Goal: Task Accomplishment & Management: Manage account settings

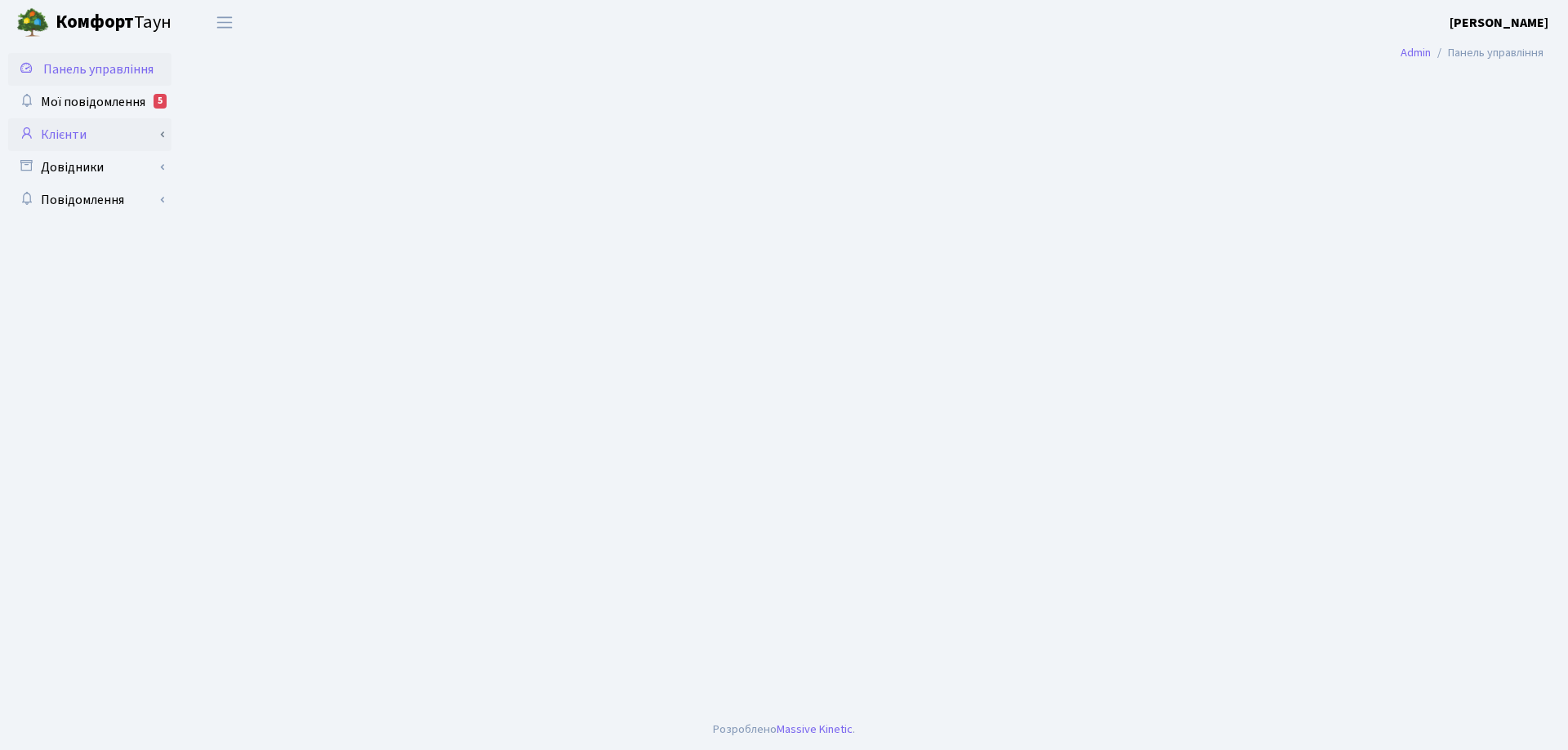
click at [67, 138] on link "Клієнти" at bounding box center [89, 134] width 163 height 32
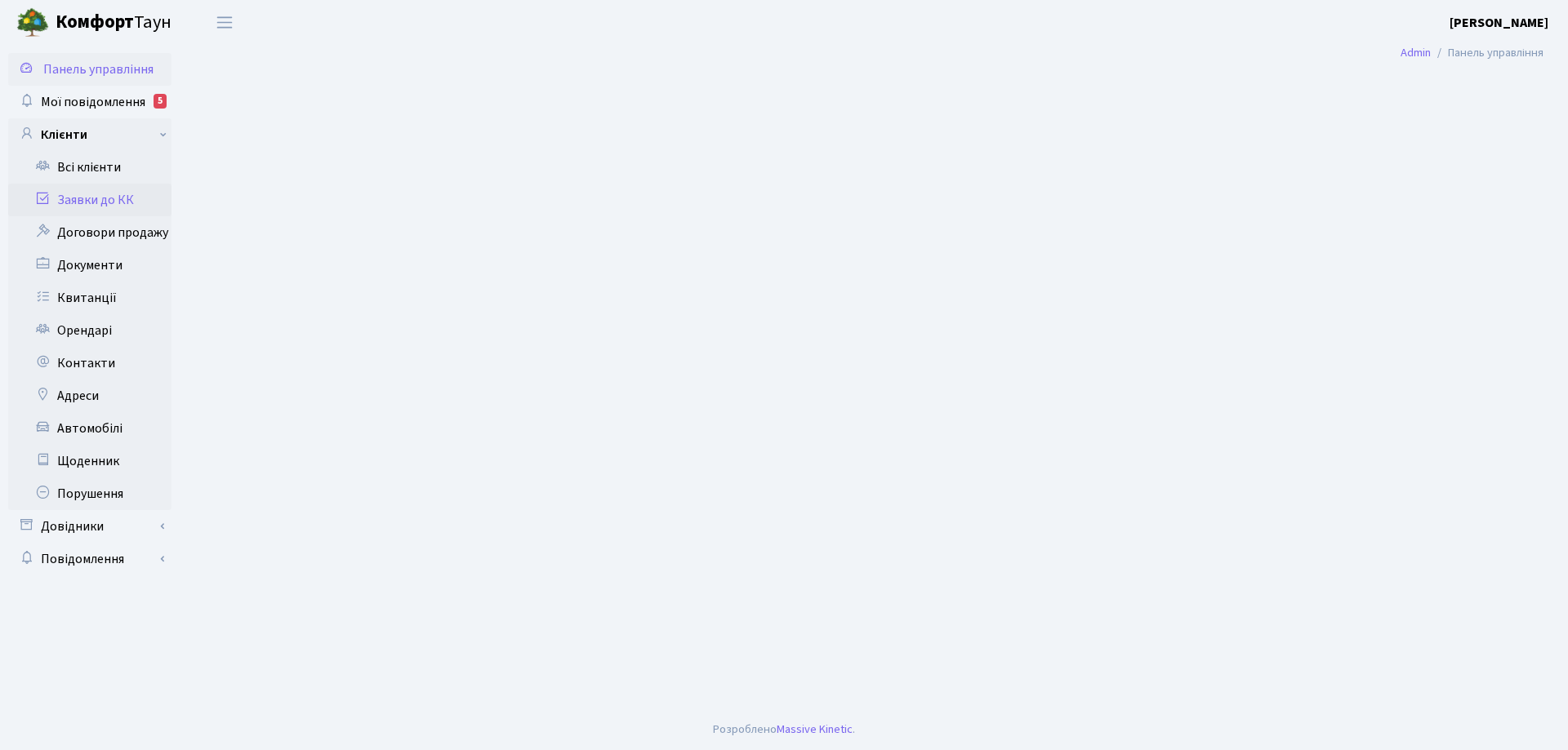
click at [105, 202] on link "Заявки до КК" at bounding box center [89, 199] width 163 height 32
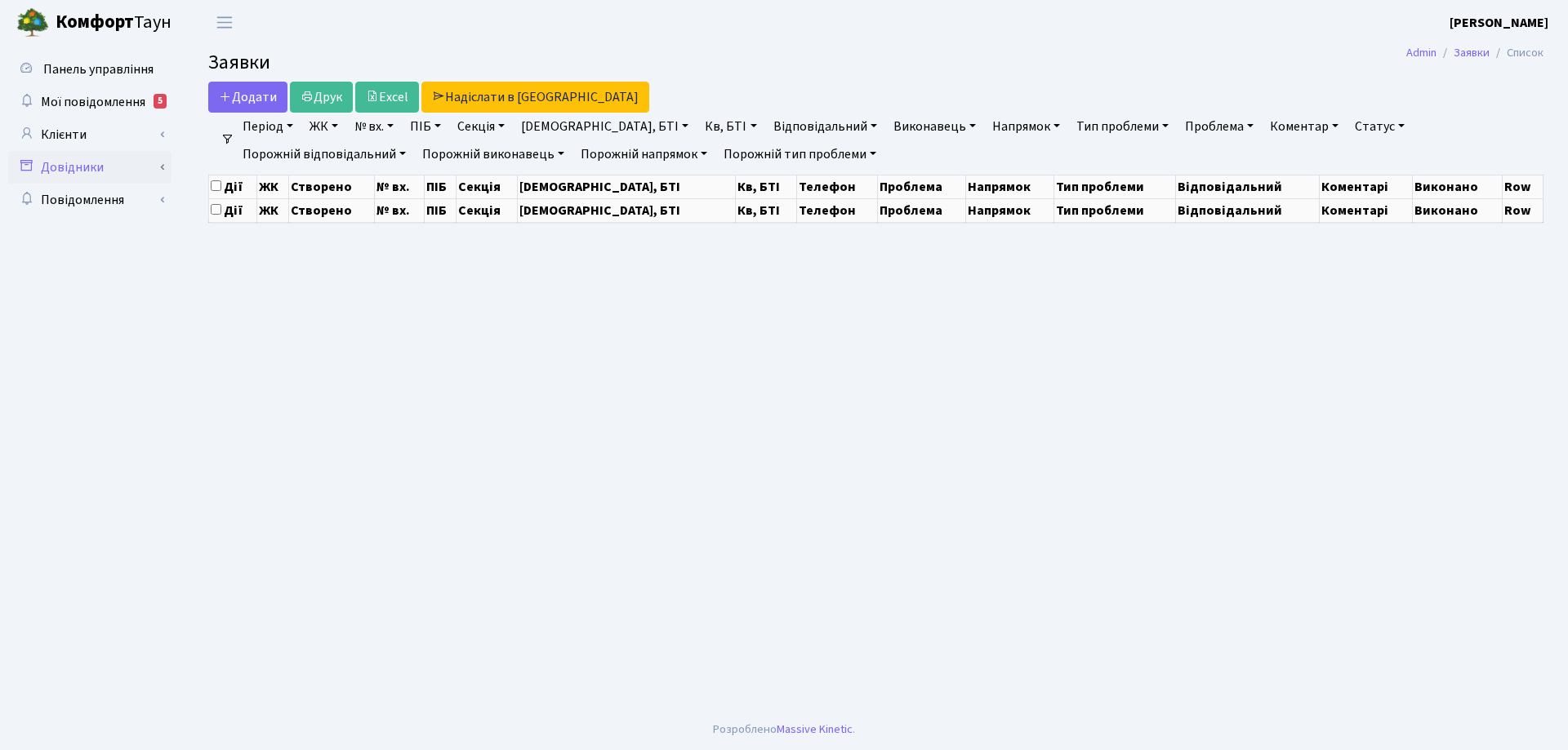
select select "25"
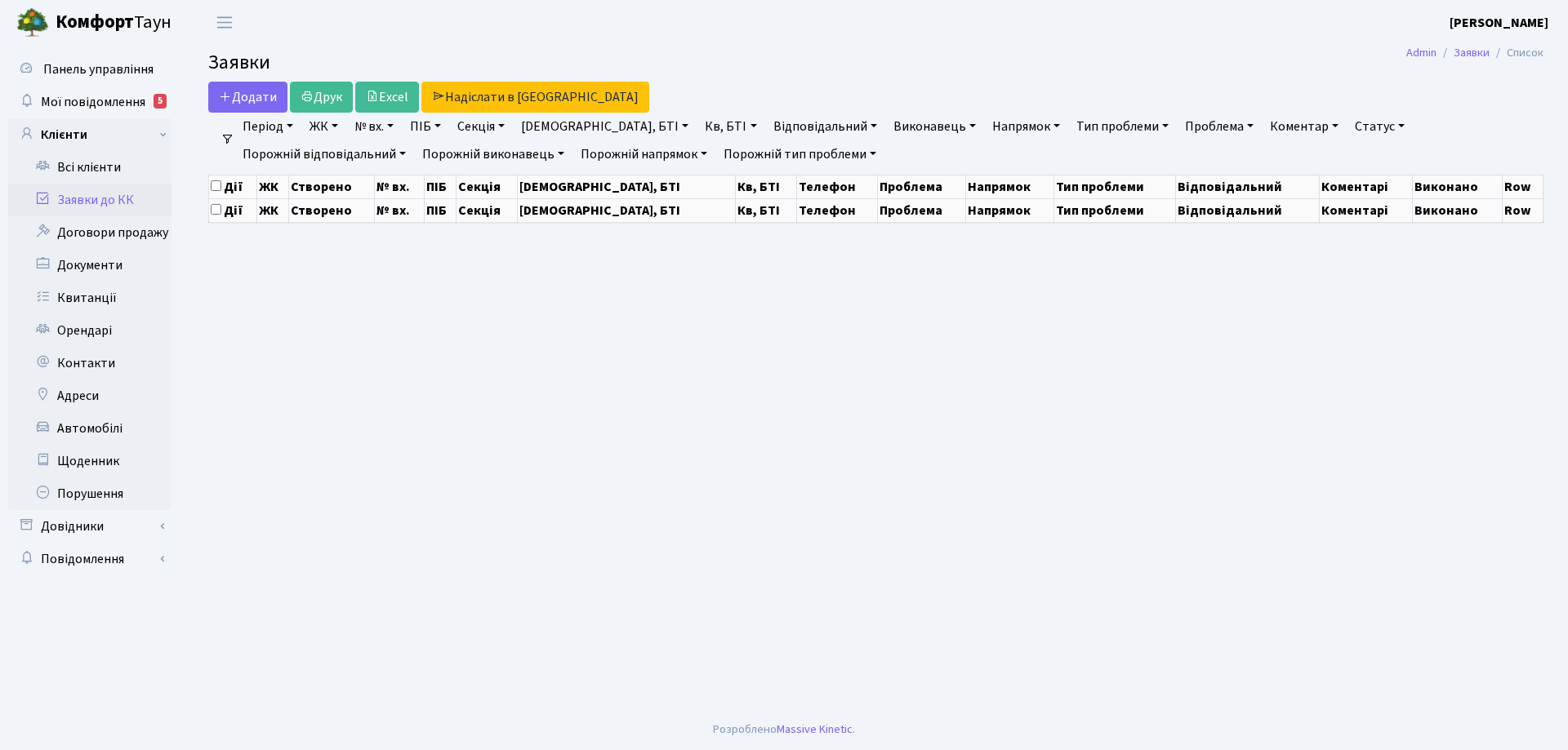
select select "25"
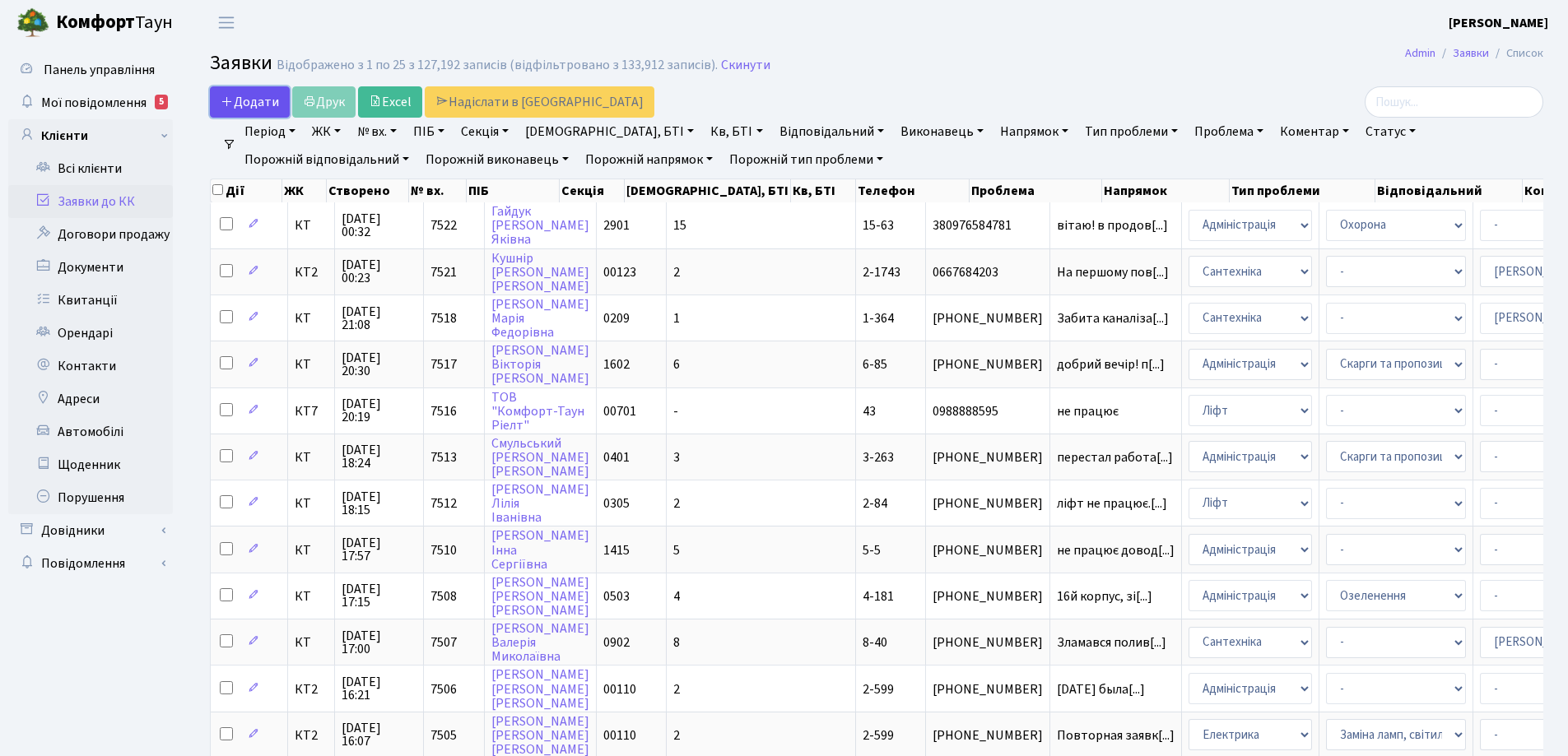
click at [262, 102] on span "Додати" at bounding box center [249, 102] width 59 height 18
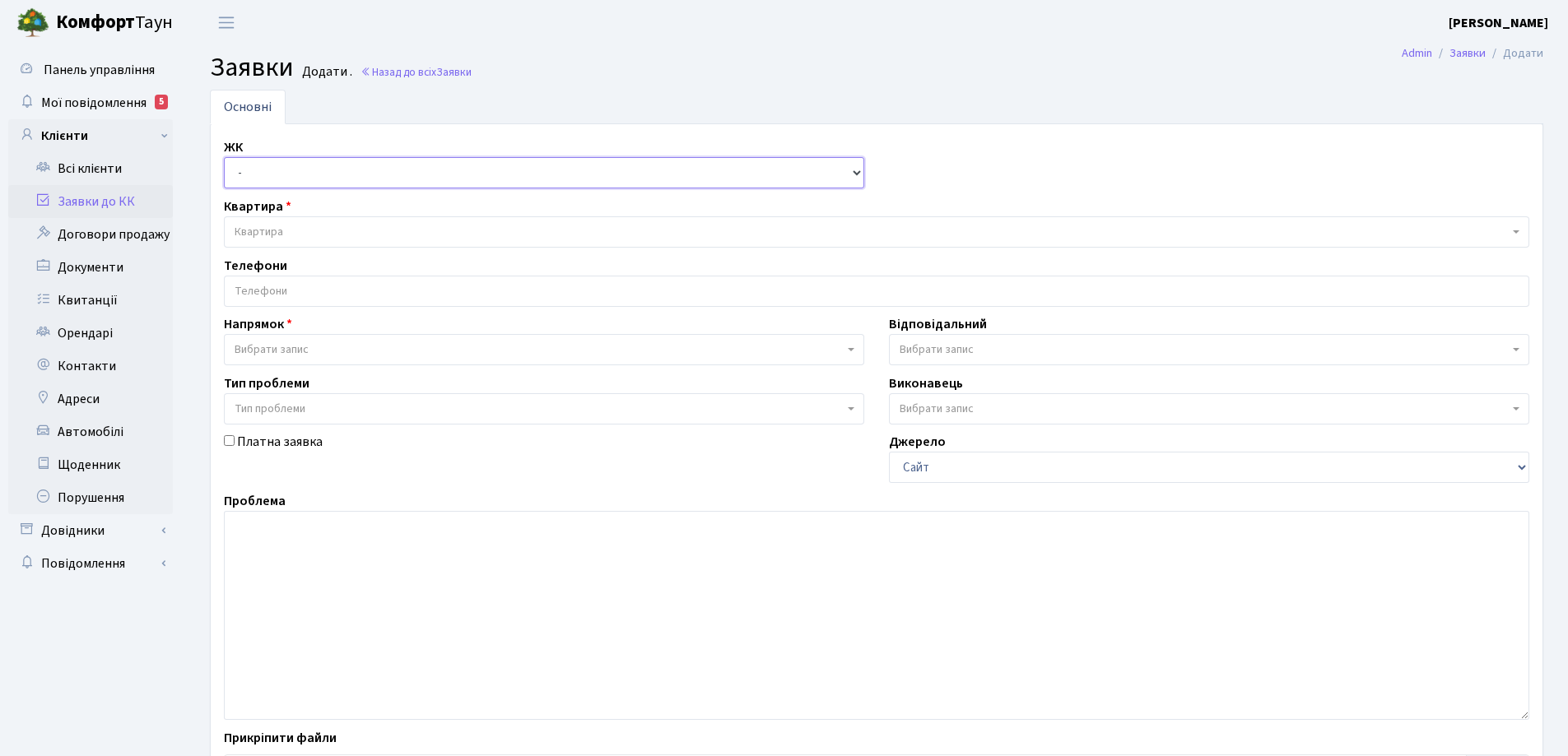
click at [852, 174] on select "- КТ, вул. Регенераторна, 4 КТ2, просп. Соборності, 17 КТ3, вул. Березнева, 16 …" at bounding box center [543, 173] width 640 height 32
select select "295"
click at [224, 157] on select "- КТ, вул. Регенераторна, 4 КТ2, просп. Соборності, 17 КТ3, вул. Березнева, 16 …" at bounding box center [543, 173] width 640 height 32
select select
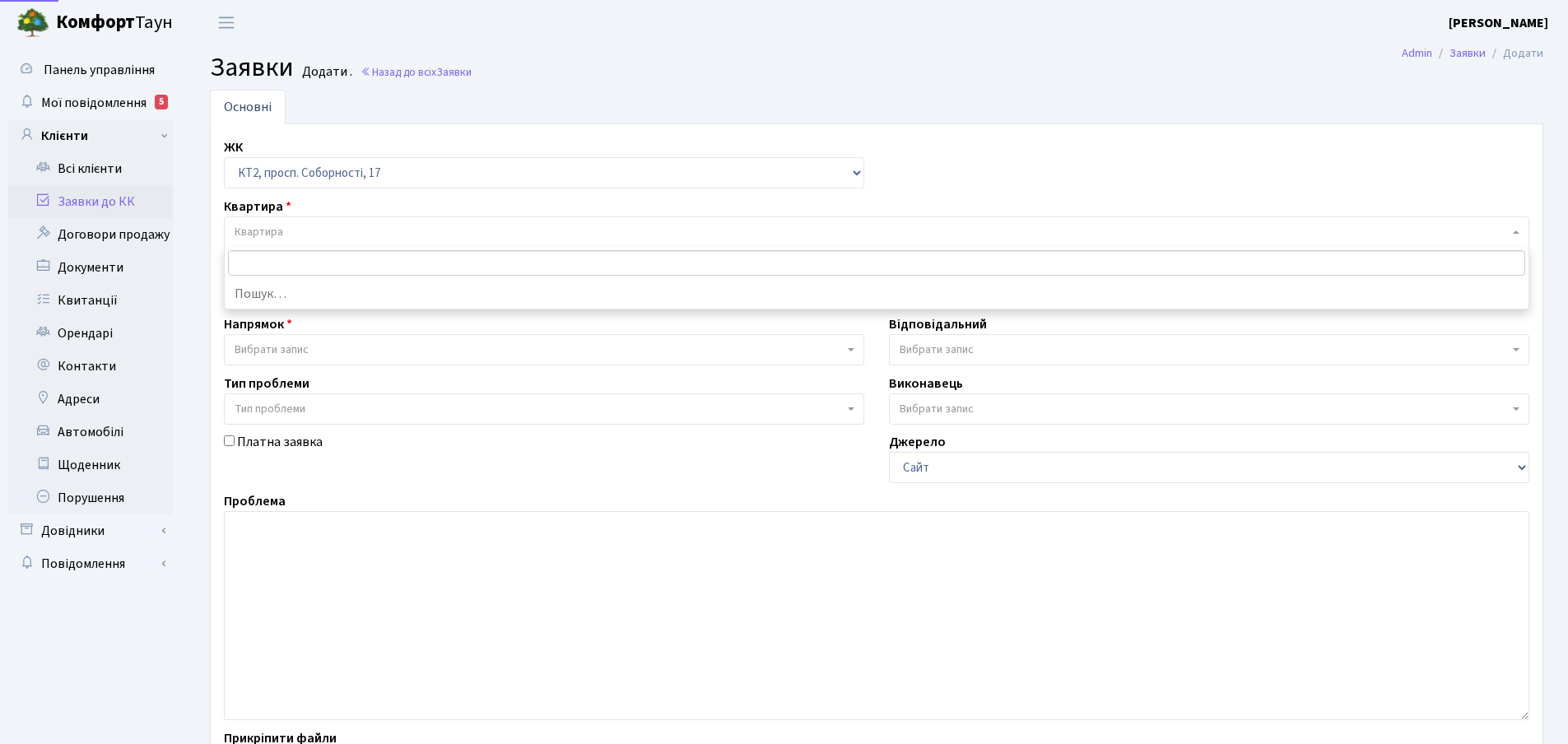
click at [270, 234] on span "Квартира" at bounding box center [258, 232] width 48 height 17
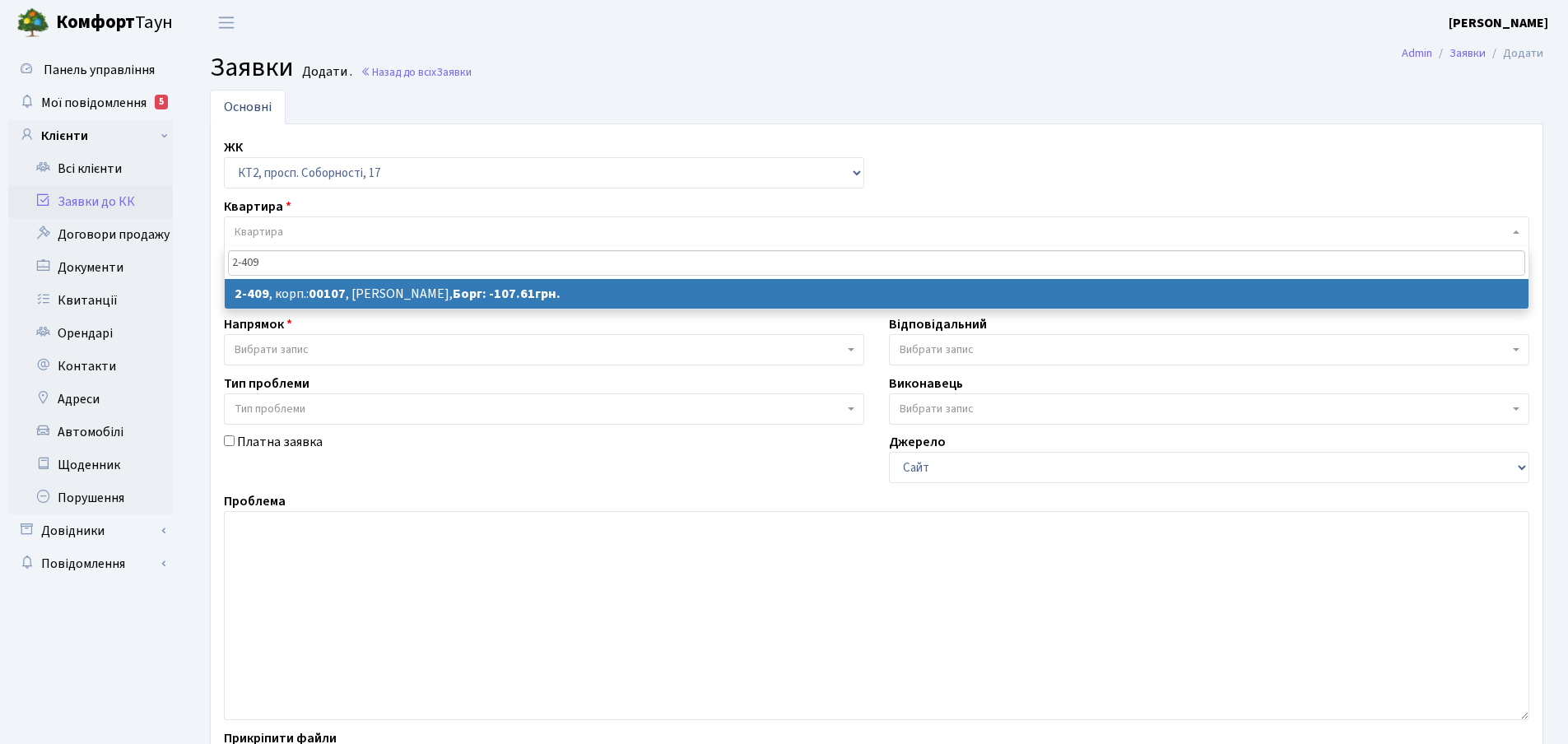
type input "2-409"
select select
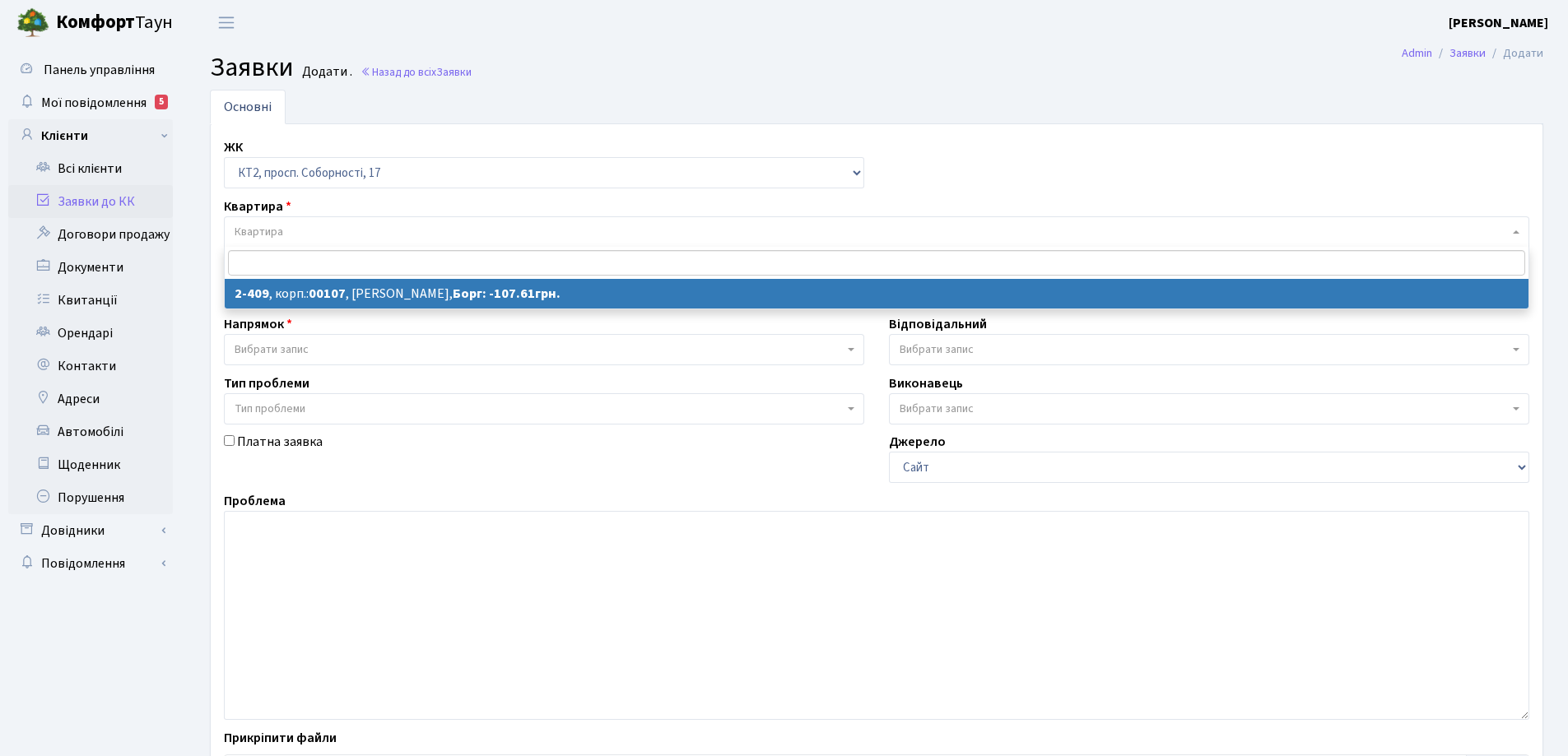
select select "15459"
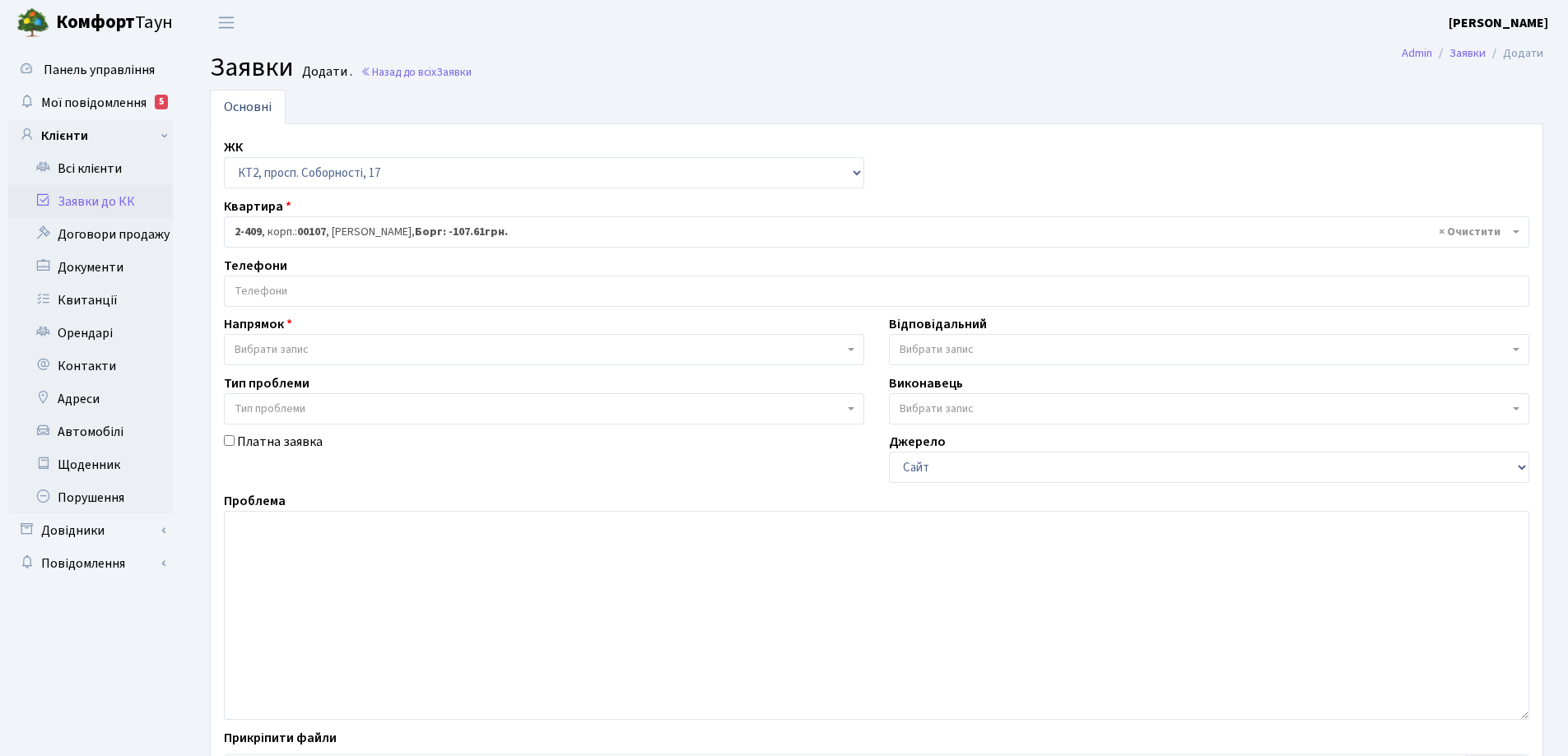
click at [299, 284] on input "search" at bounding box center [876, 292] width 1304 height 30
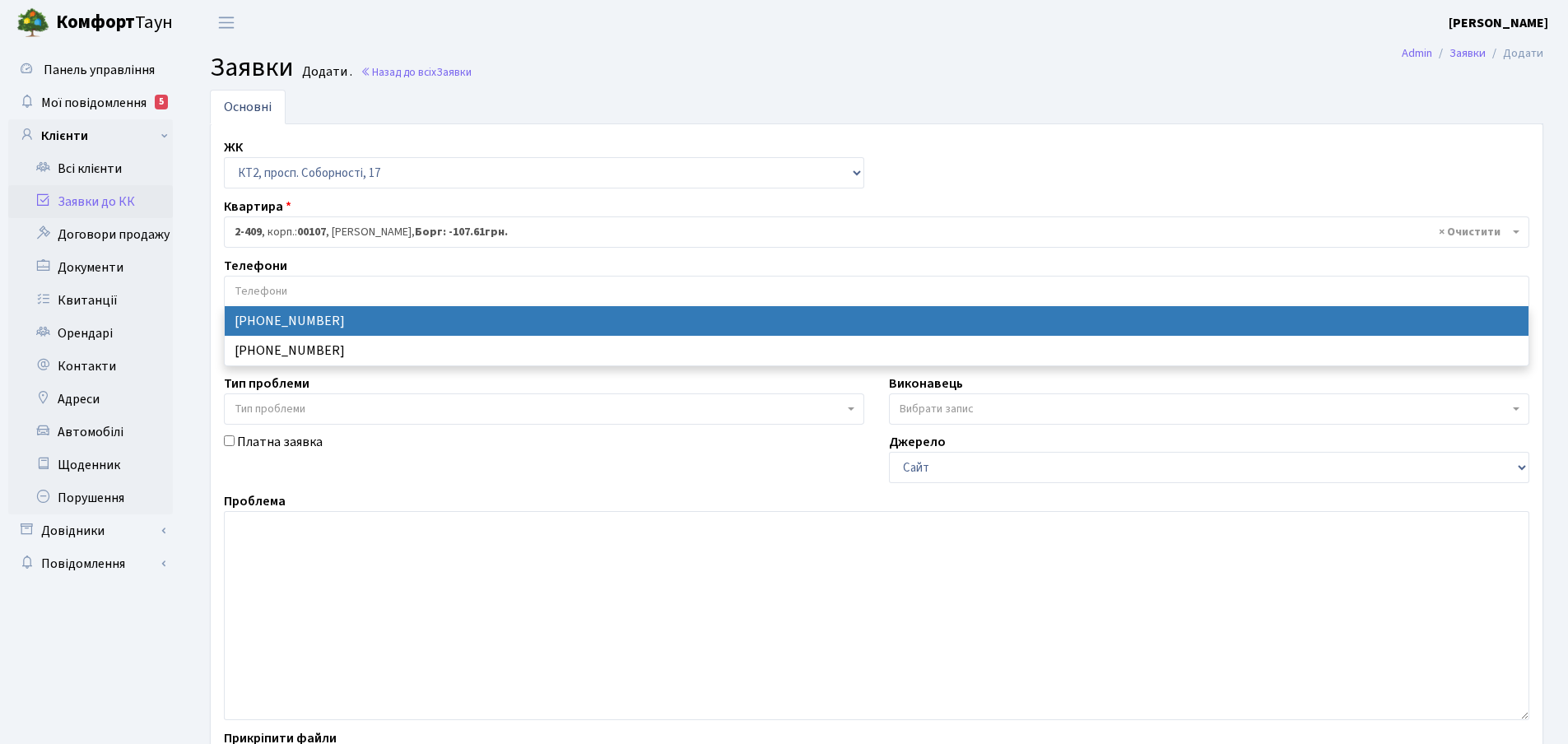
select select "30938"
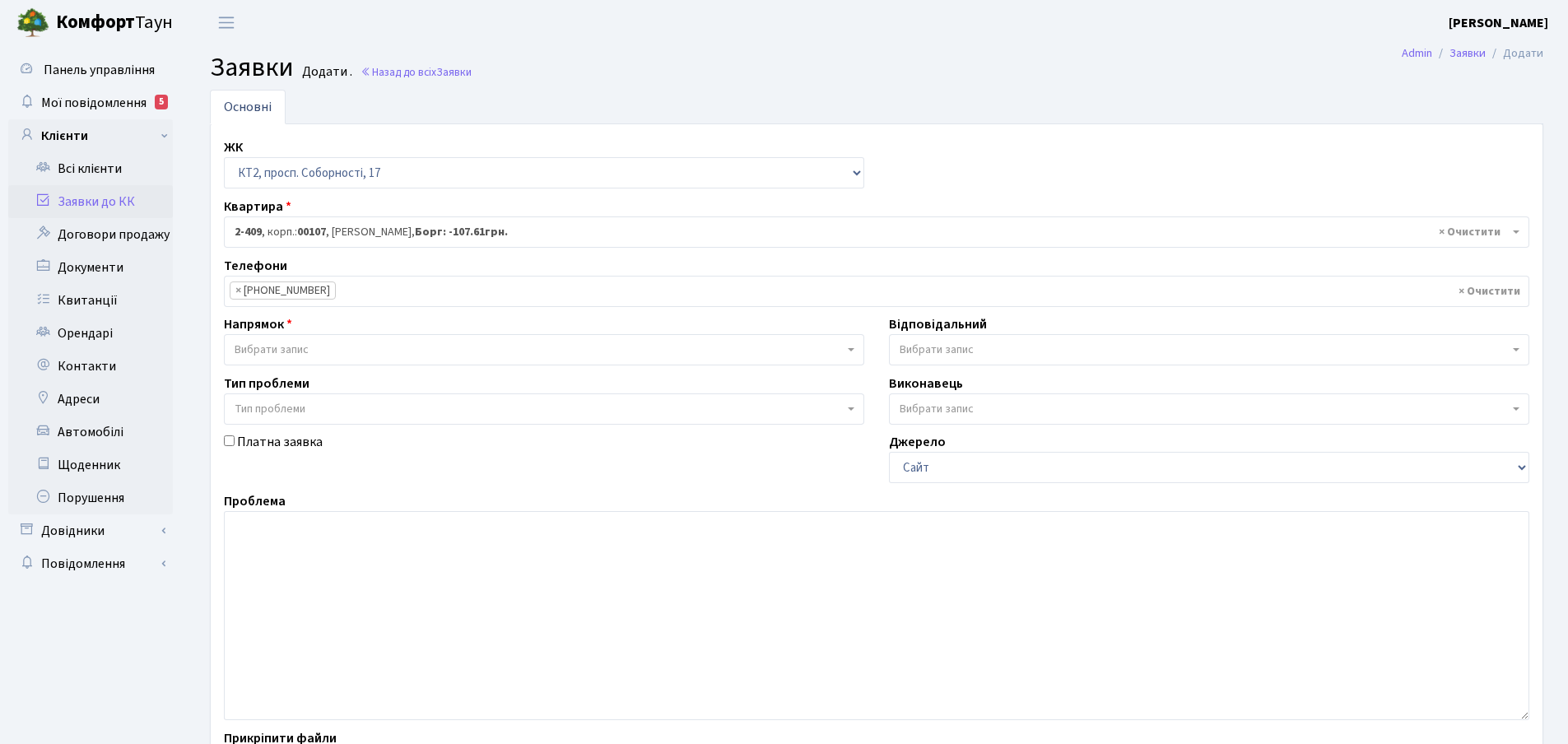
click at [850, 349] on b at bounding box center [851, 350] width 6 height 4
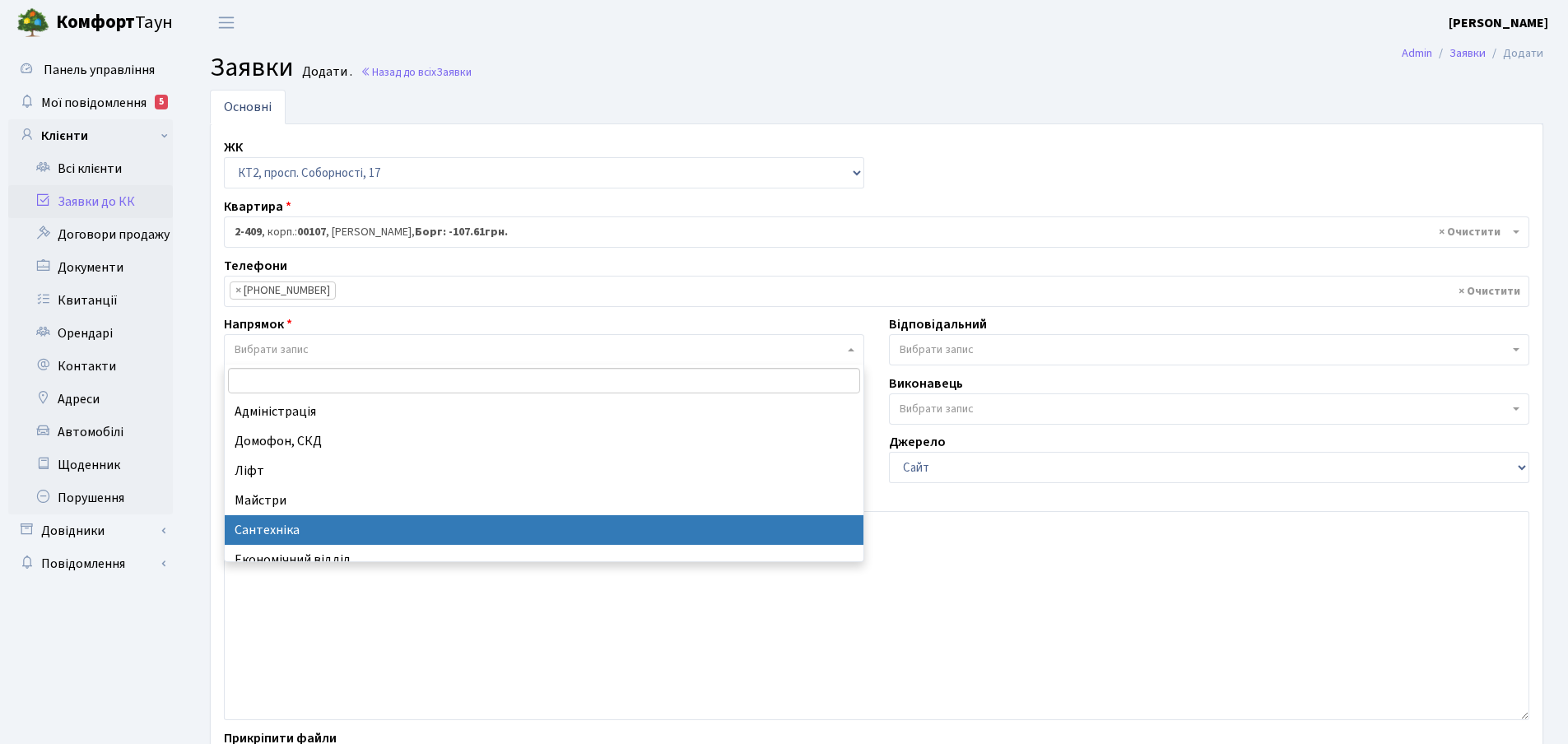
select select "2"
select select
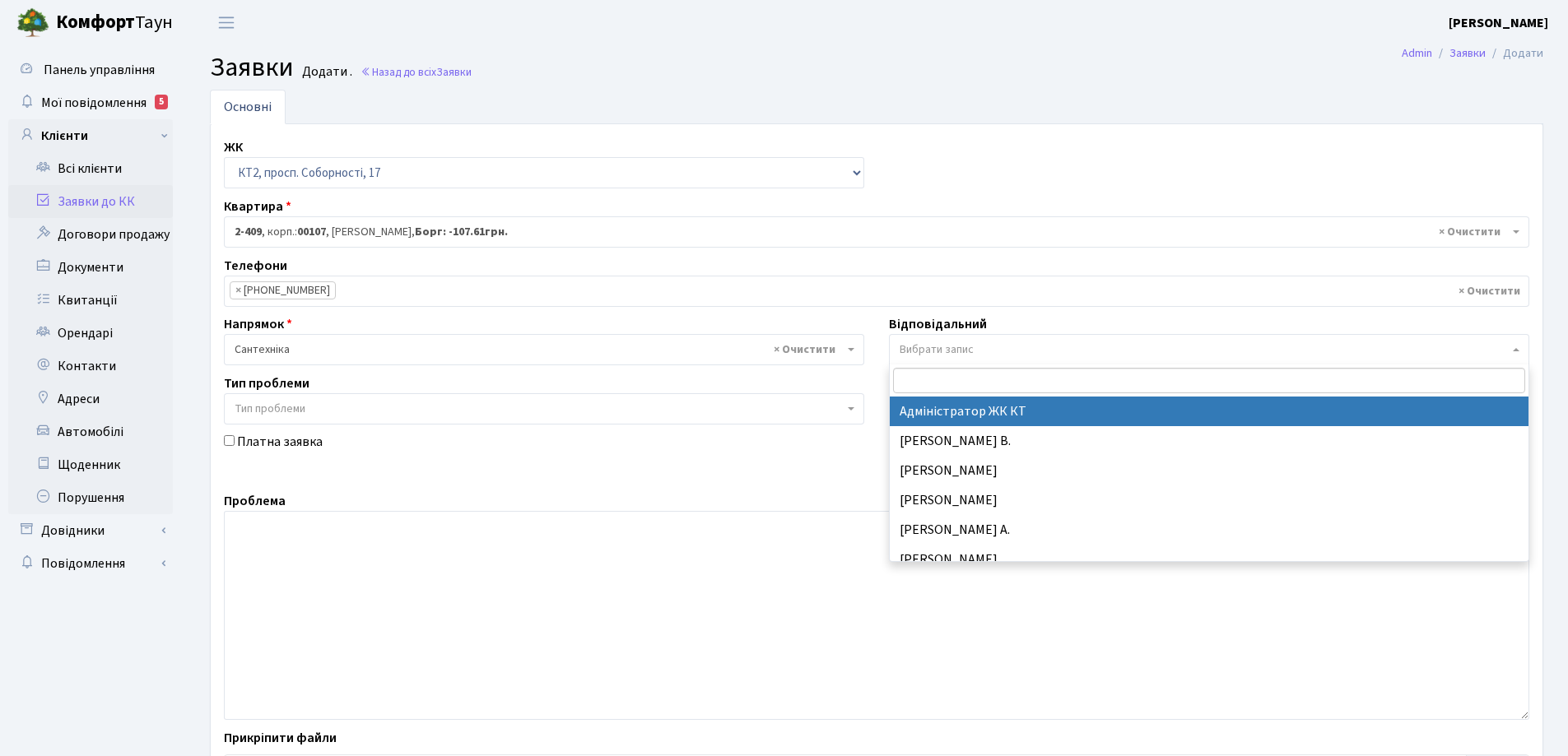
click at [1515, 351] on b at bounding box center [1515, 350] width 6 height 4
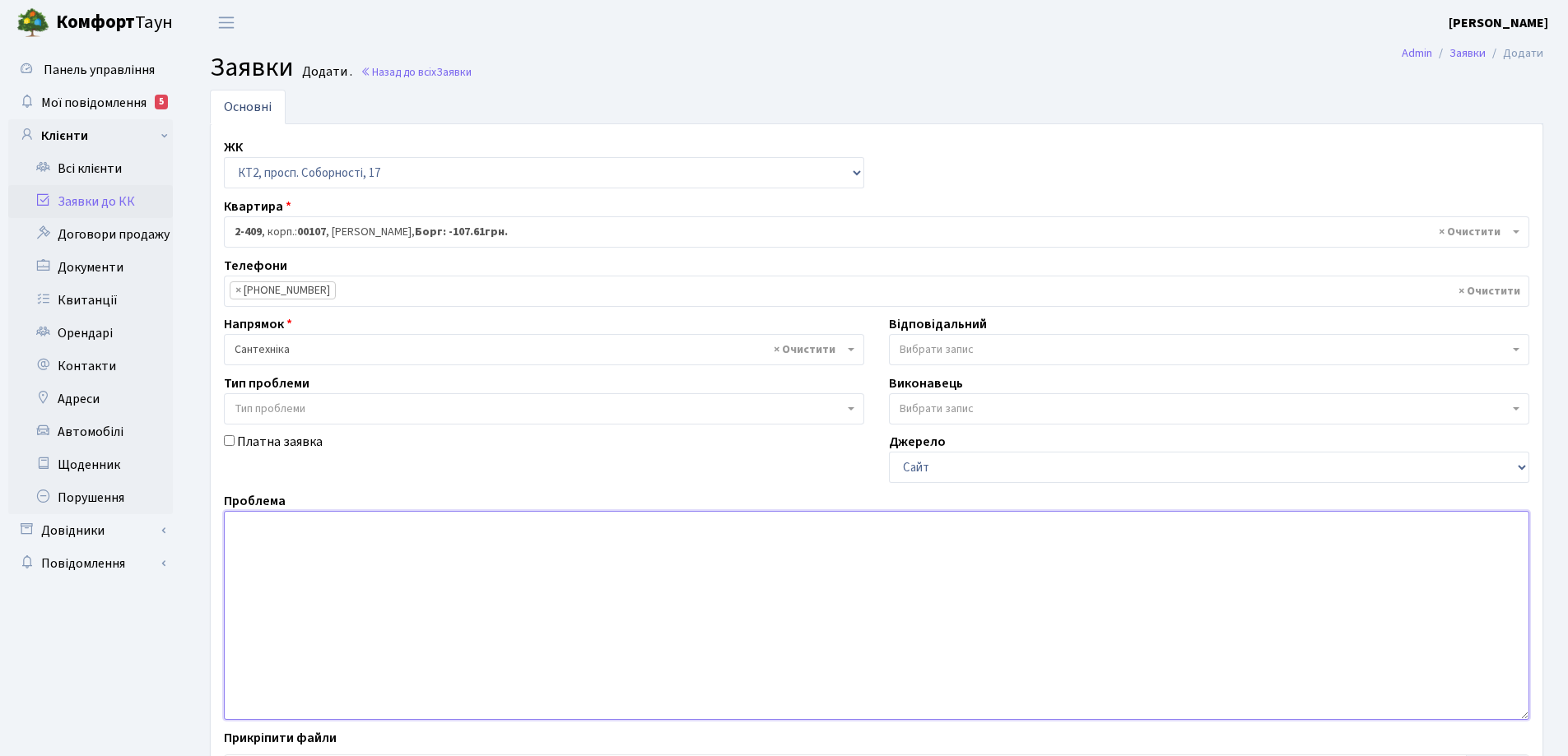
click at [251, 533] on textarea at bounding box center [876, 616] width 1305 height 209
click at [268, 533] on textarea at bounding box center [876, 616] width 1305 height 209
type textarea "на кухні мокра стеля (заявка повторна )"
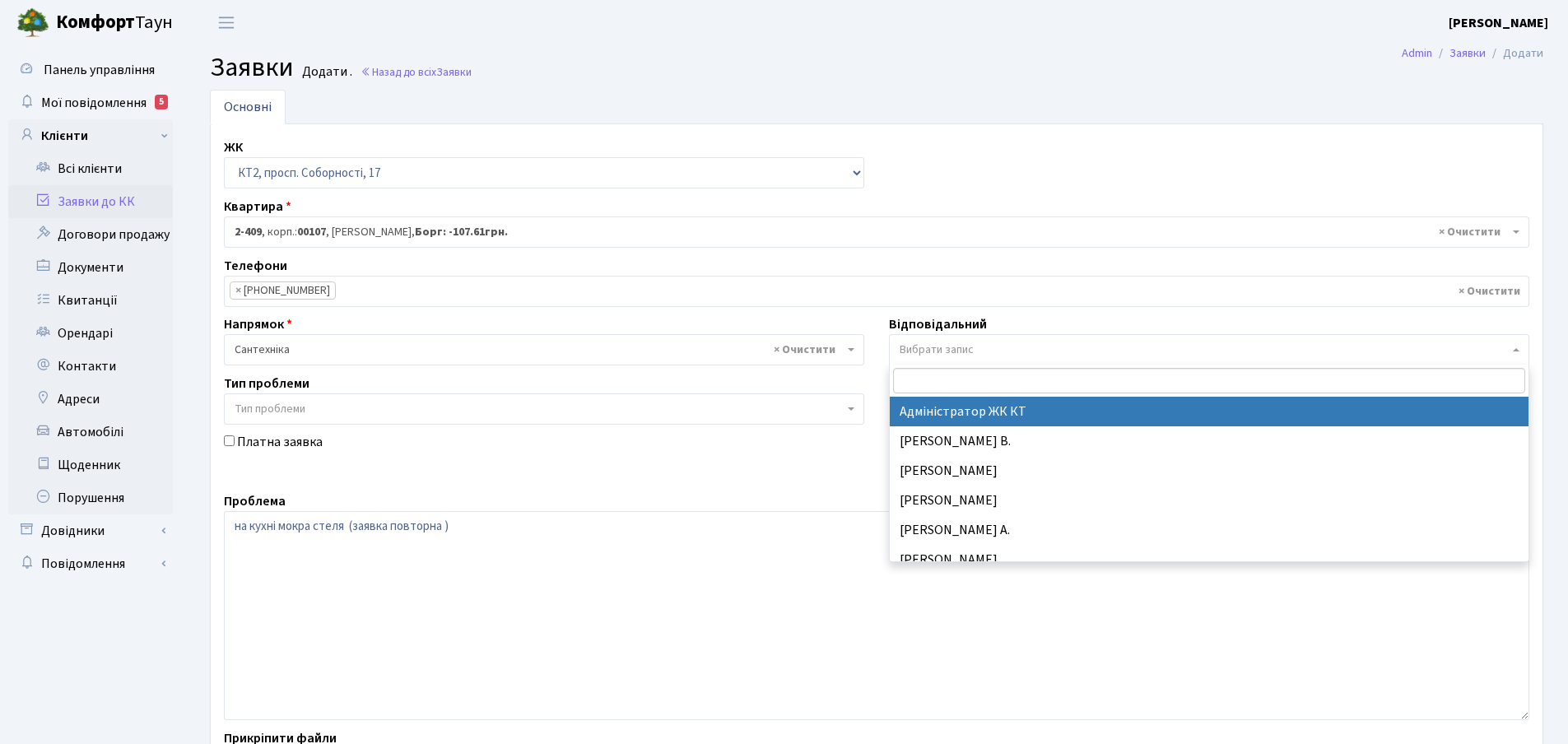
click at [1518, 351] on b at bounding box center [1515, 350] width 6 height 4
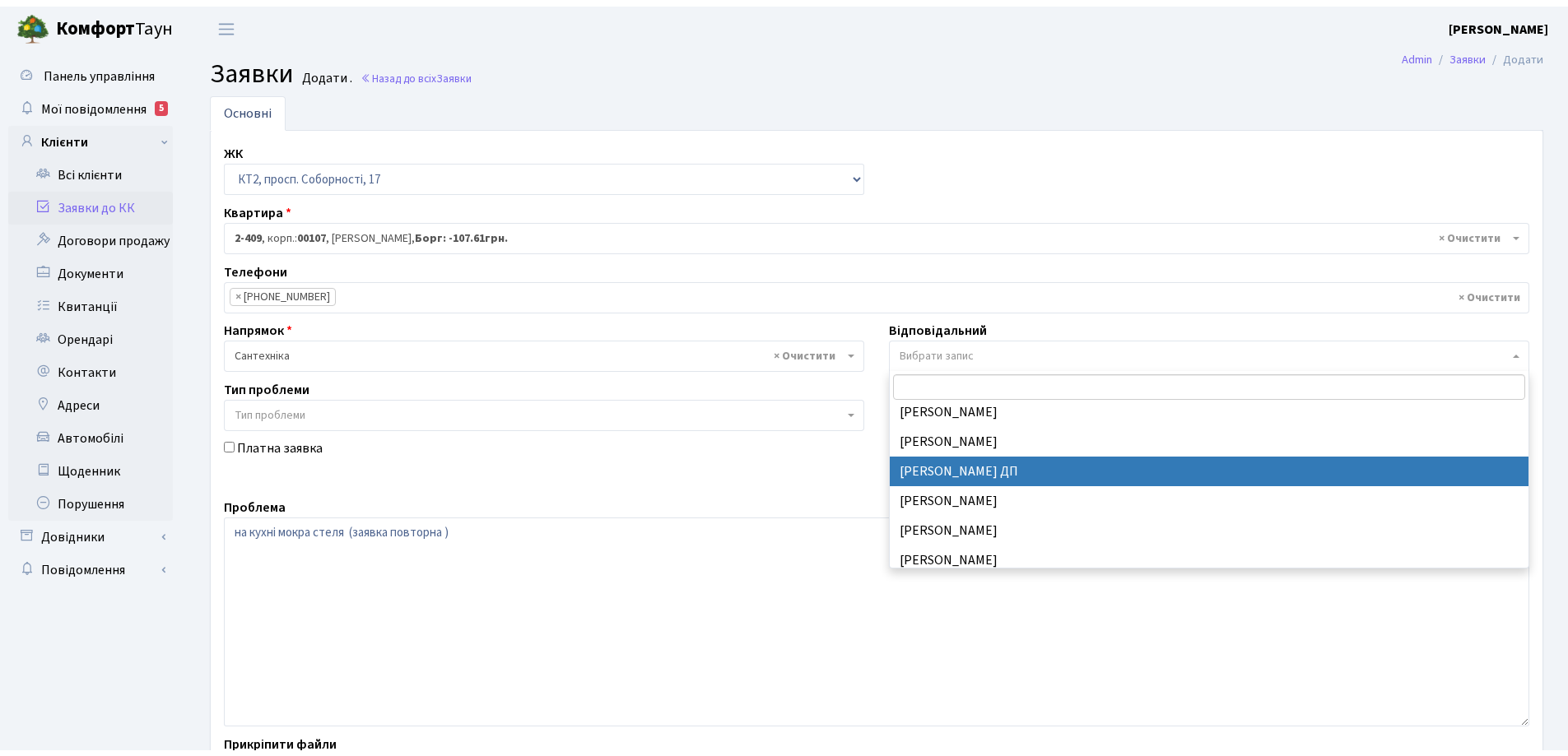
scroll to position [741, 0]
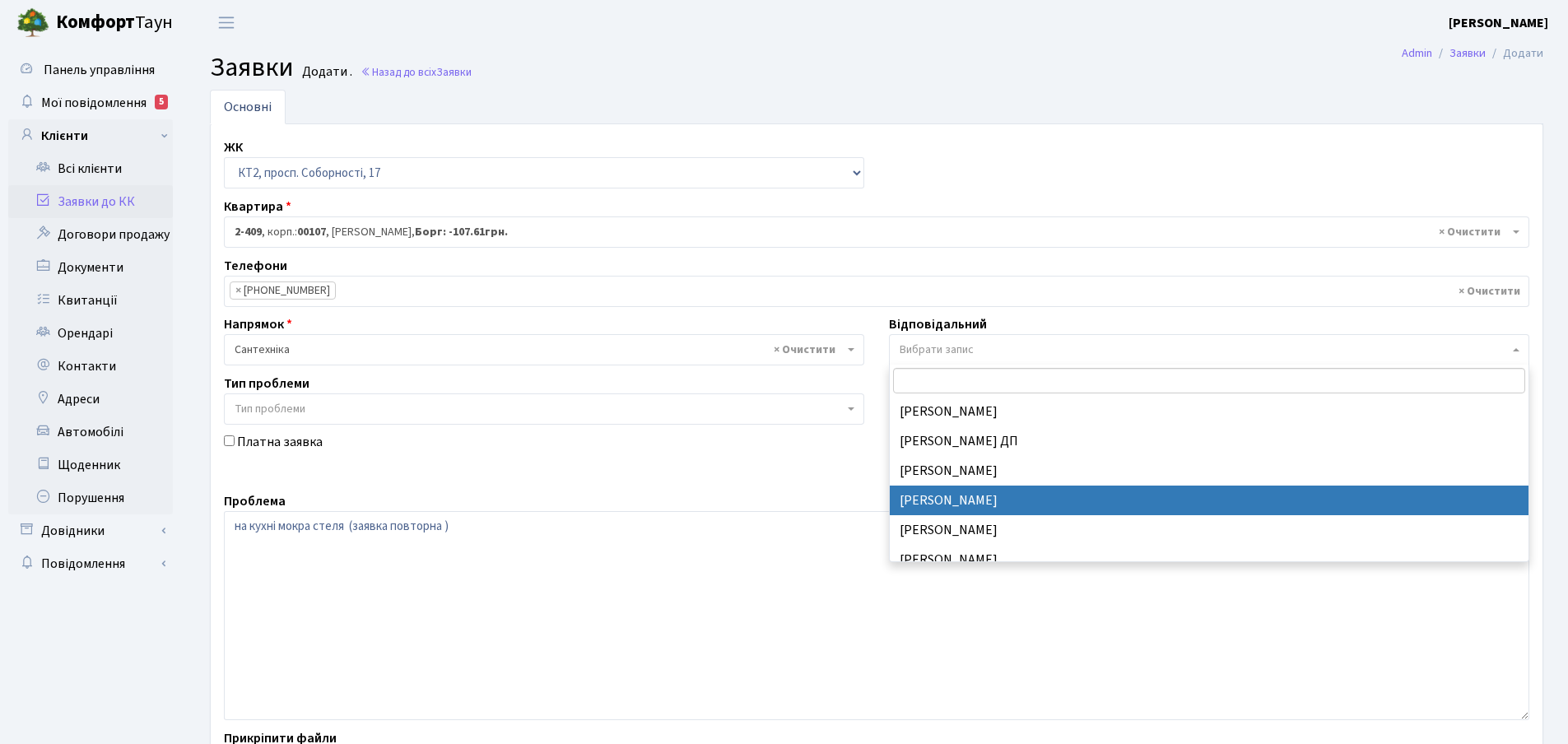
select select "67"
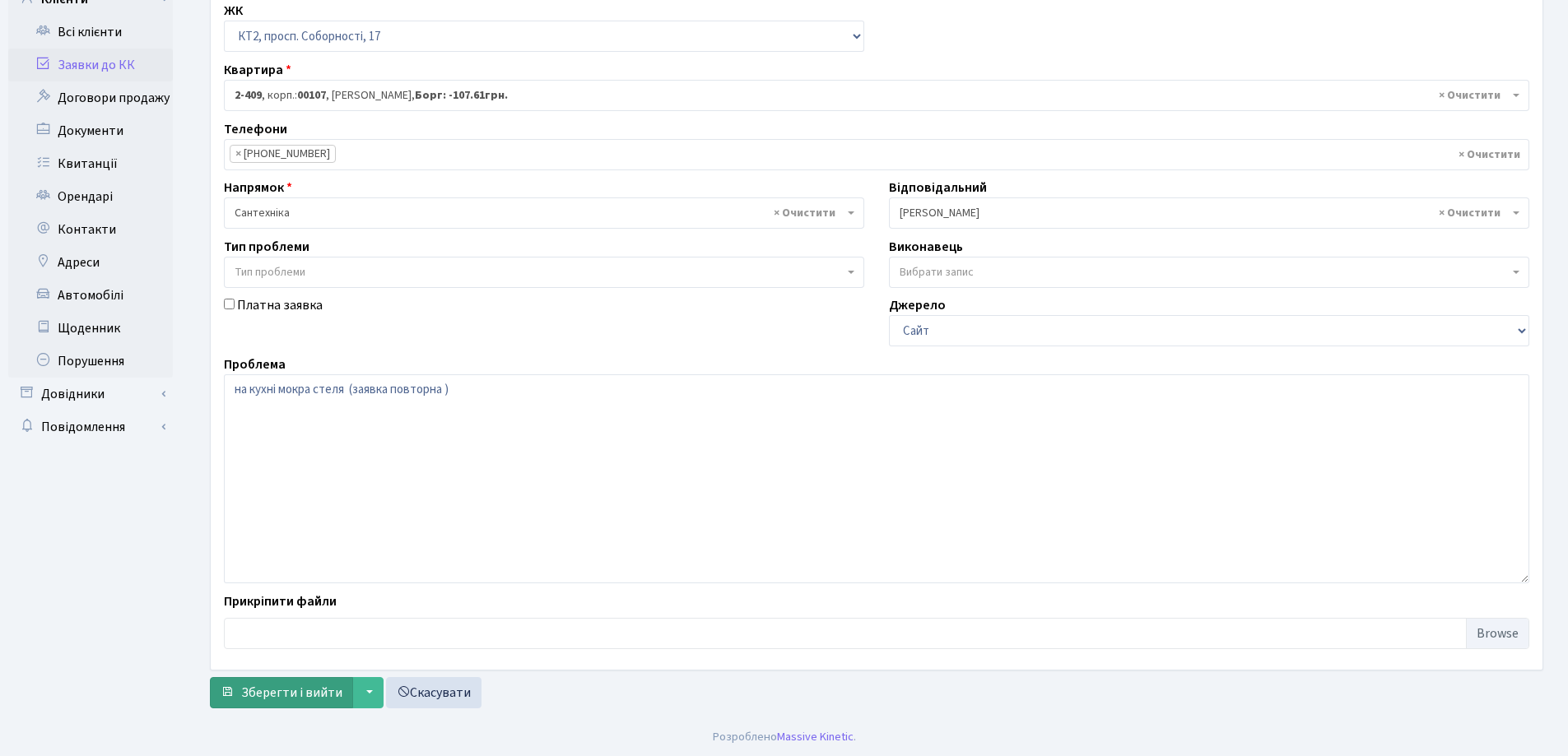
scroll to position [138, 0]
click at [288, 693] on span "Зберегти і вийти" at bounding box center [291, 691] width 101 height 18
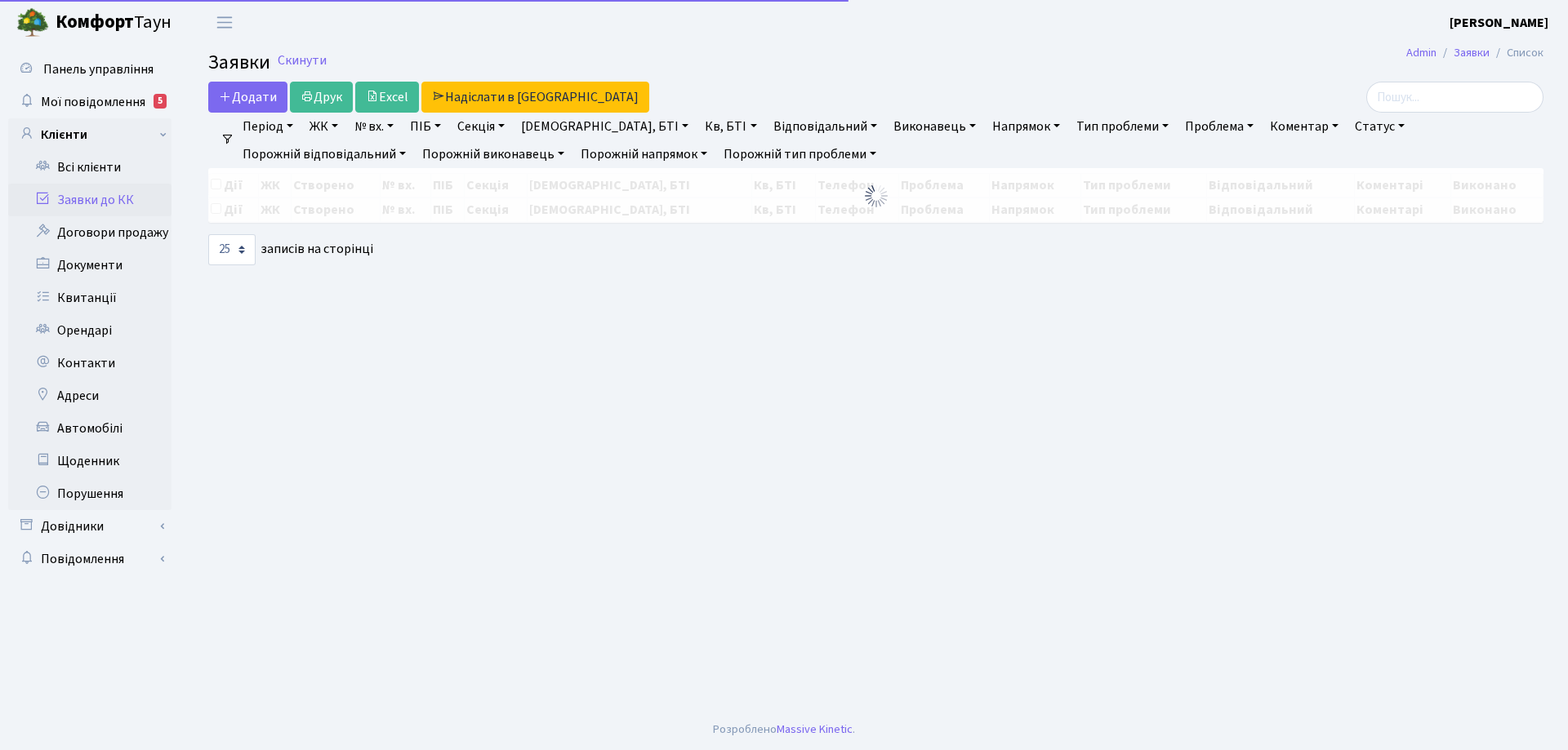
select select "25"
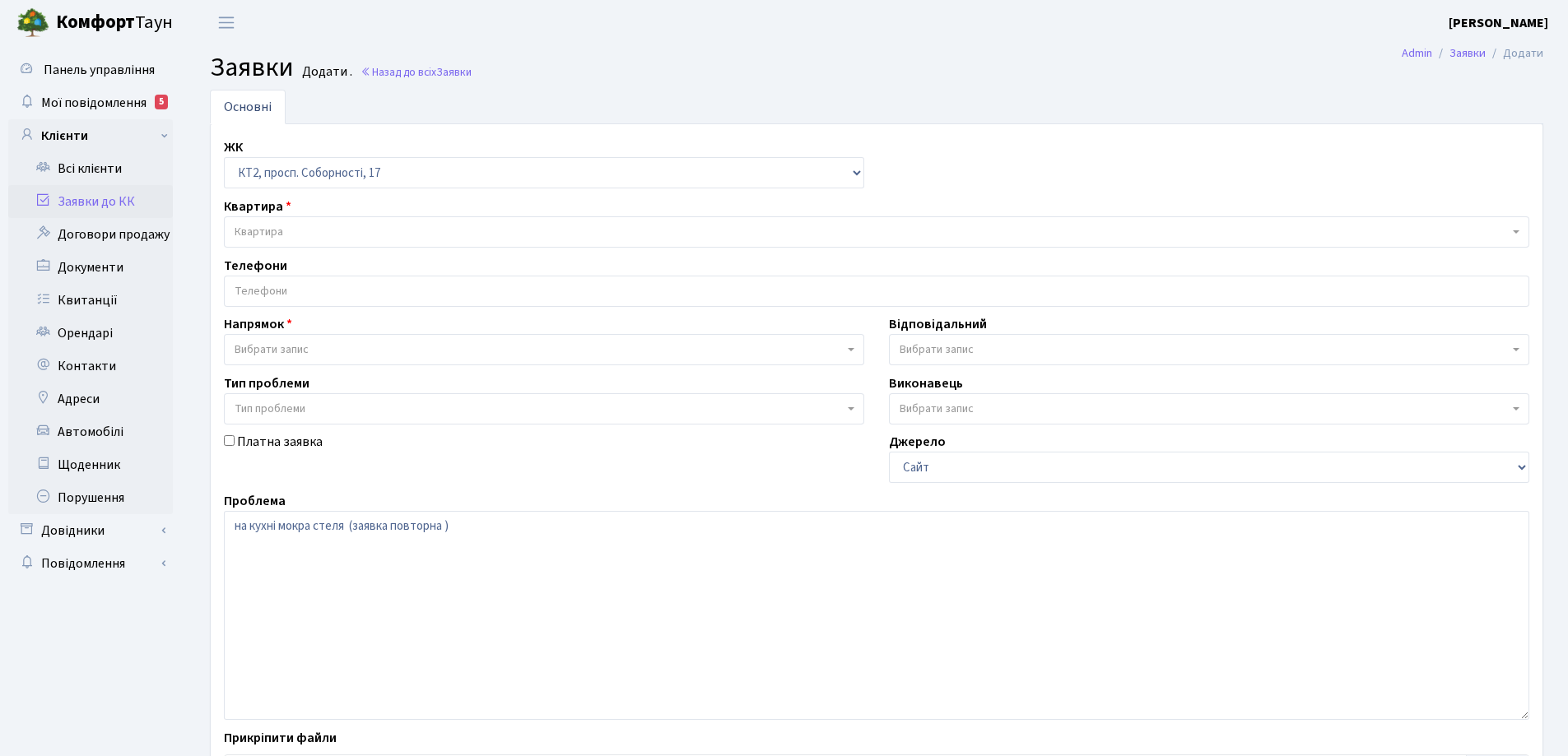
select select "295"
select select "2"
select select "67"
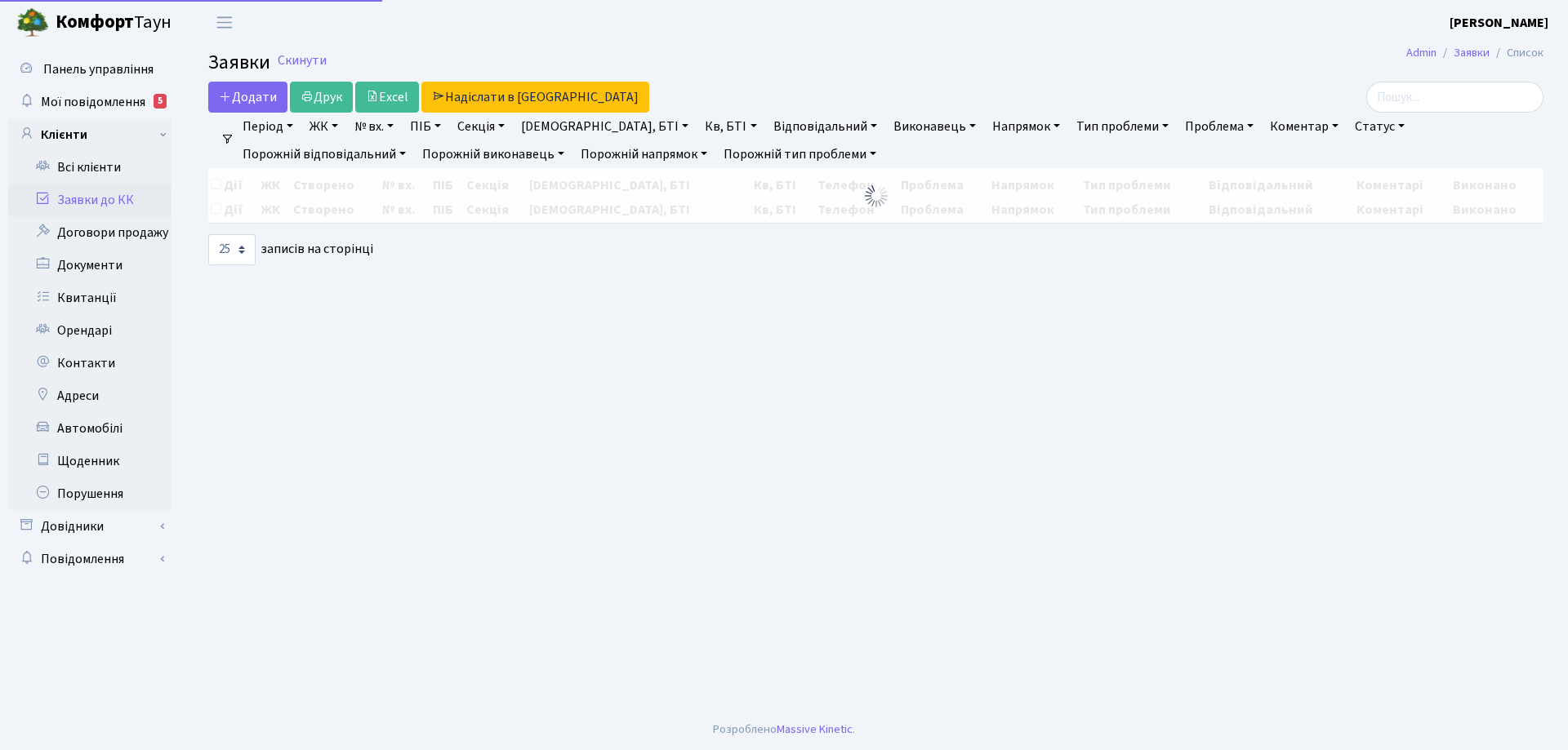
select select "25"
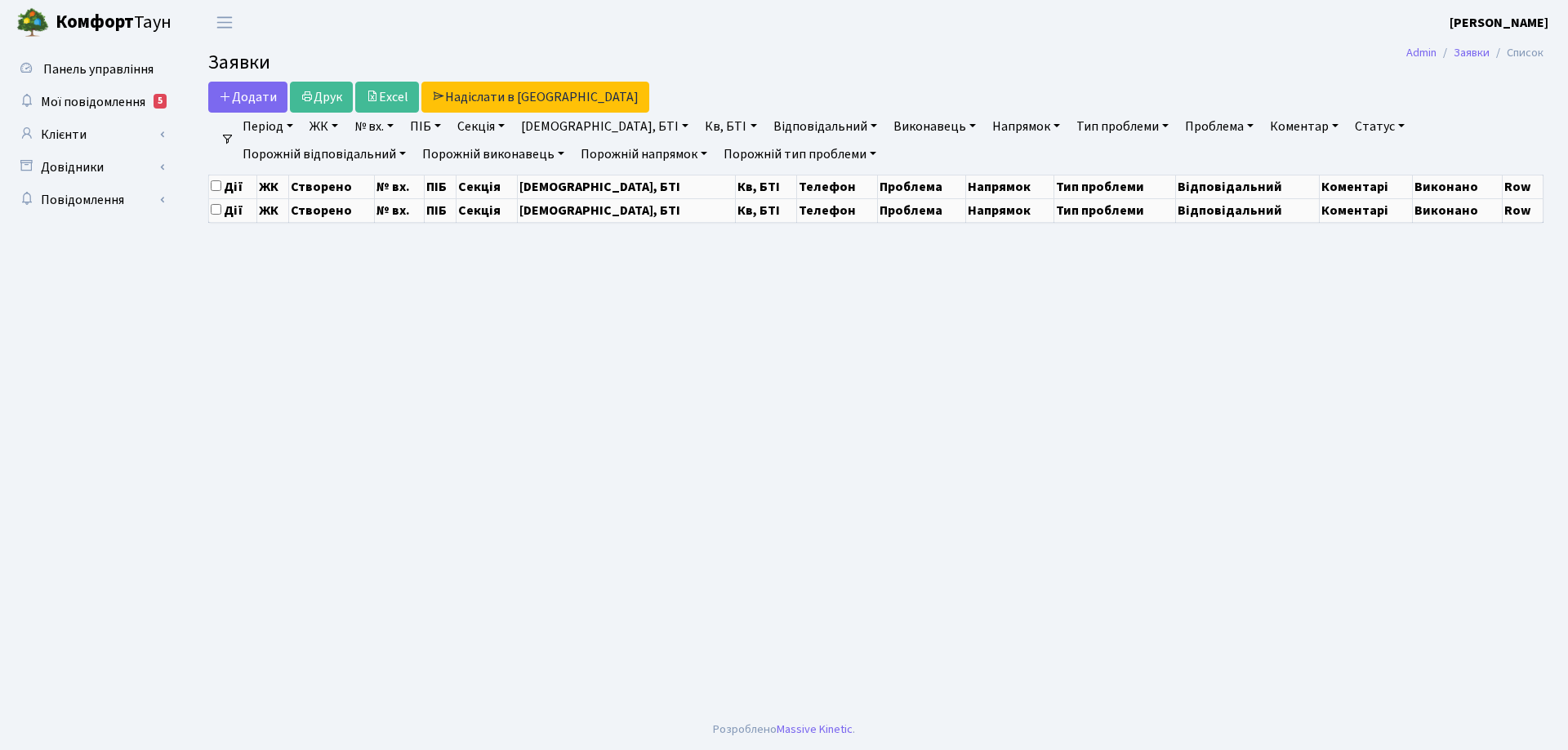
select select "25"
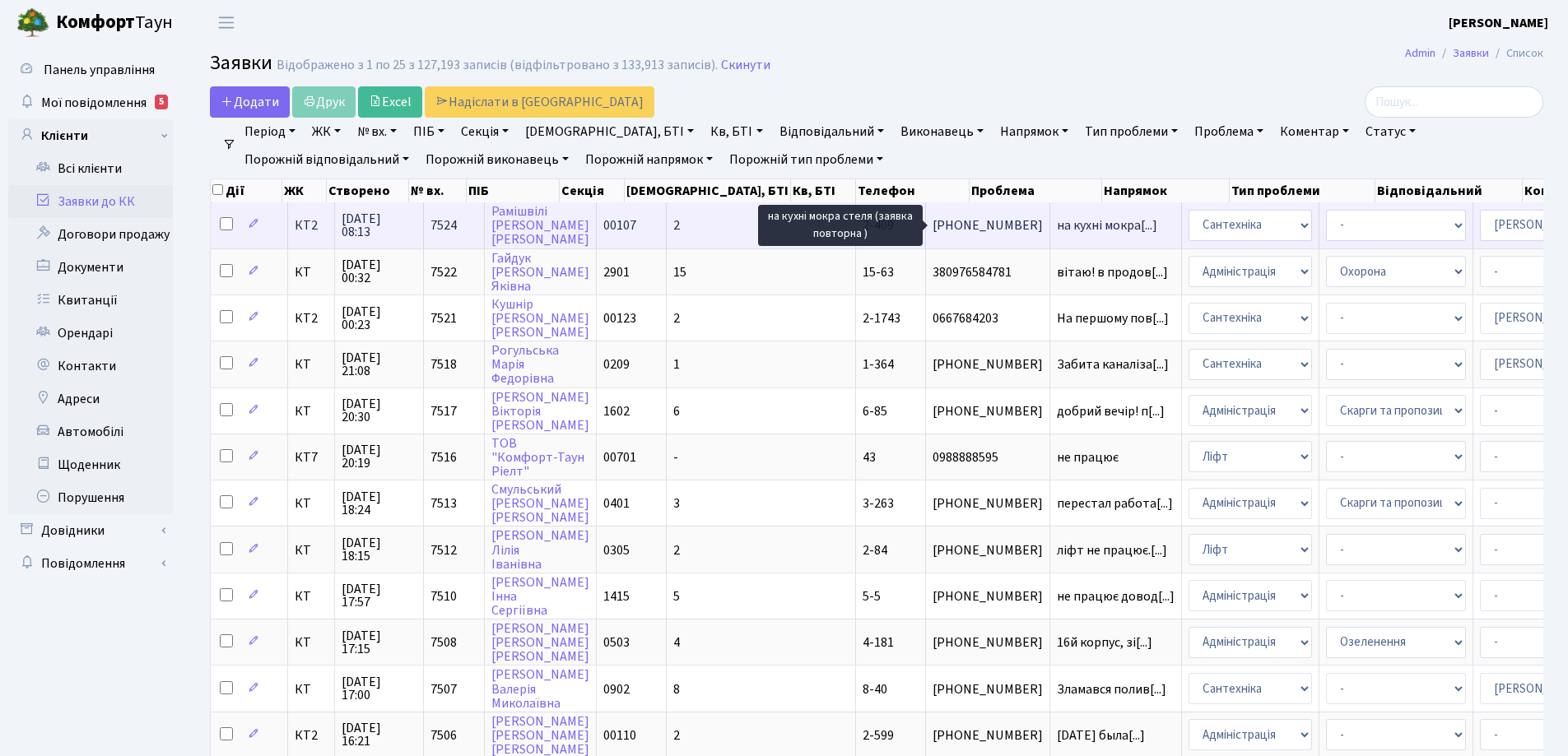
click at [1057, 224] on span "на кухні мокра[...]" at bounding box center [1107, 226] width 100 height 18
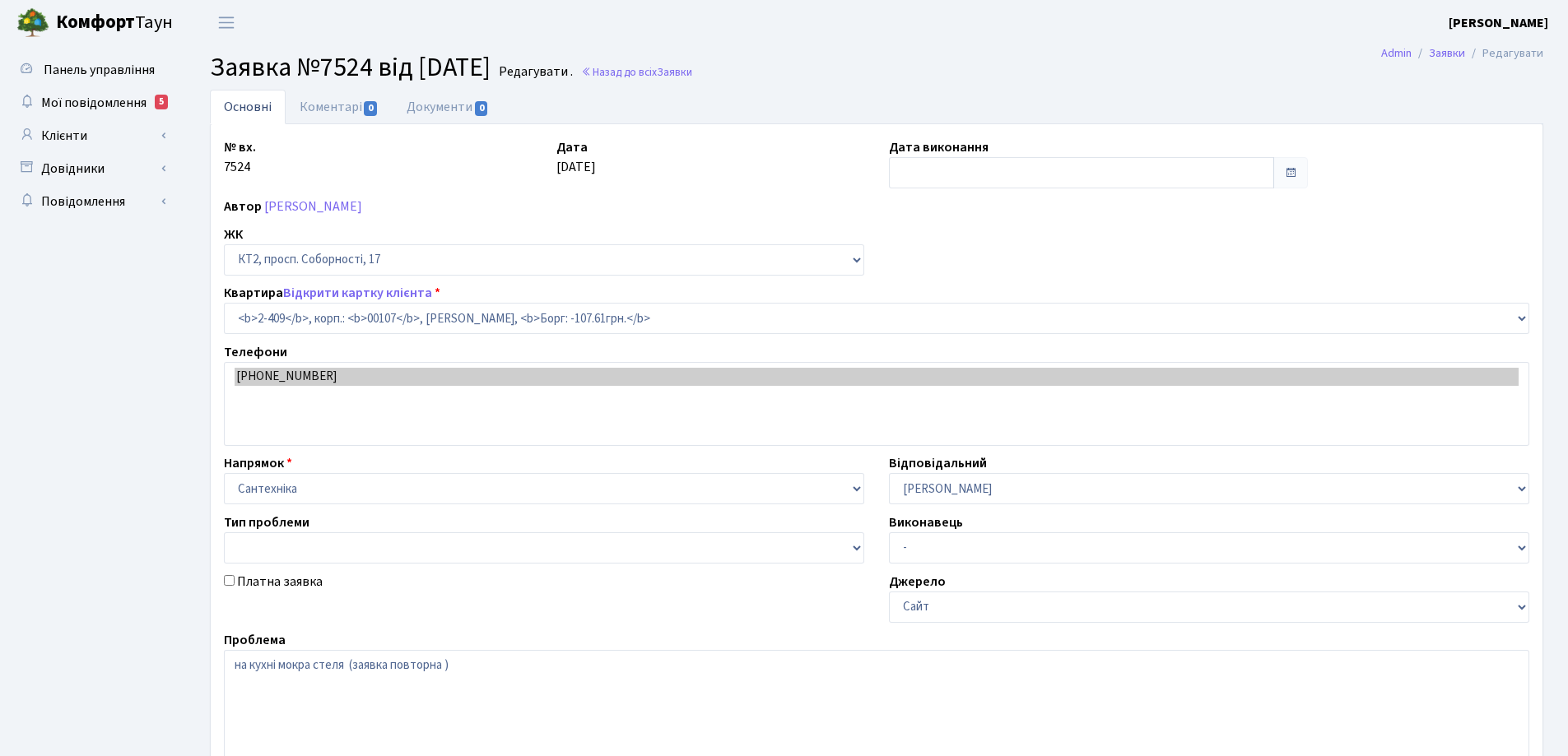
select select "15459"
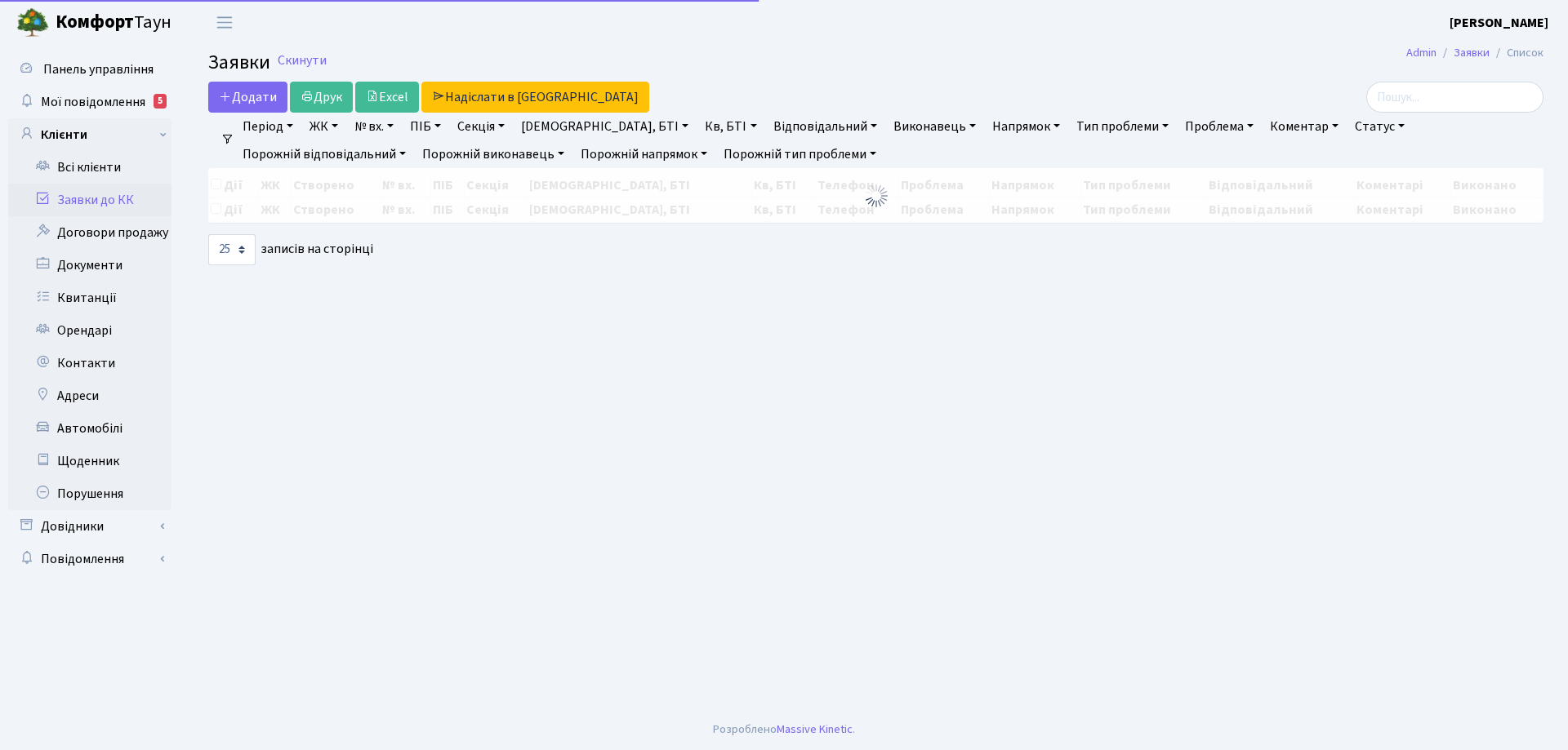
select select "25"
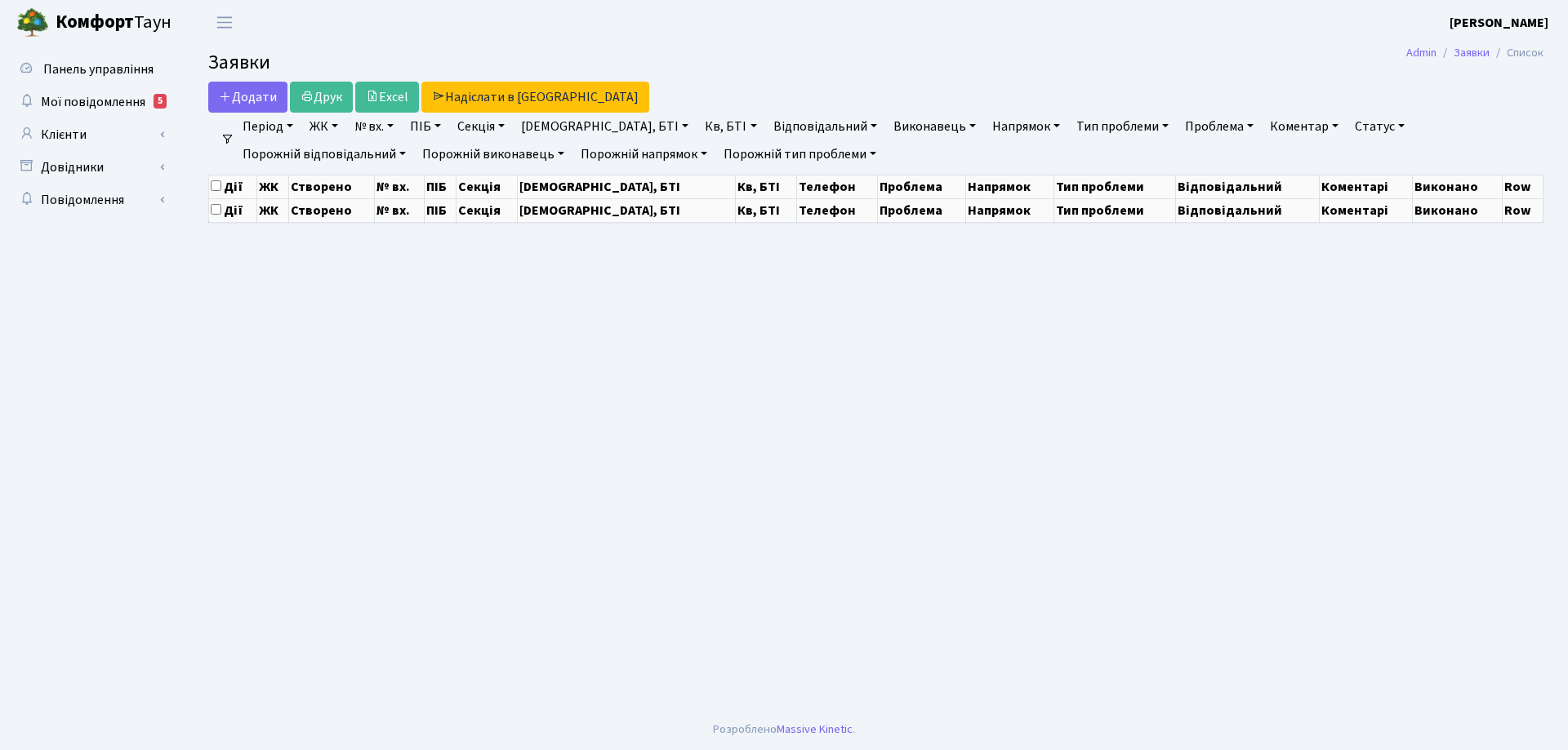
select select "25"
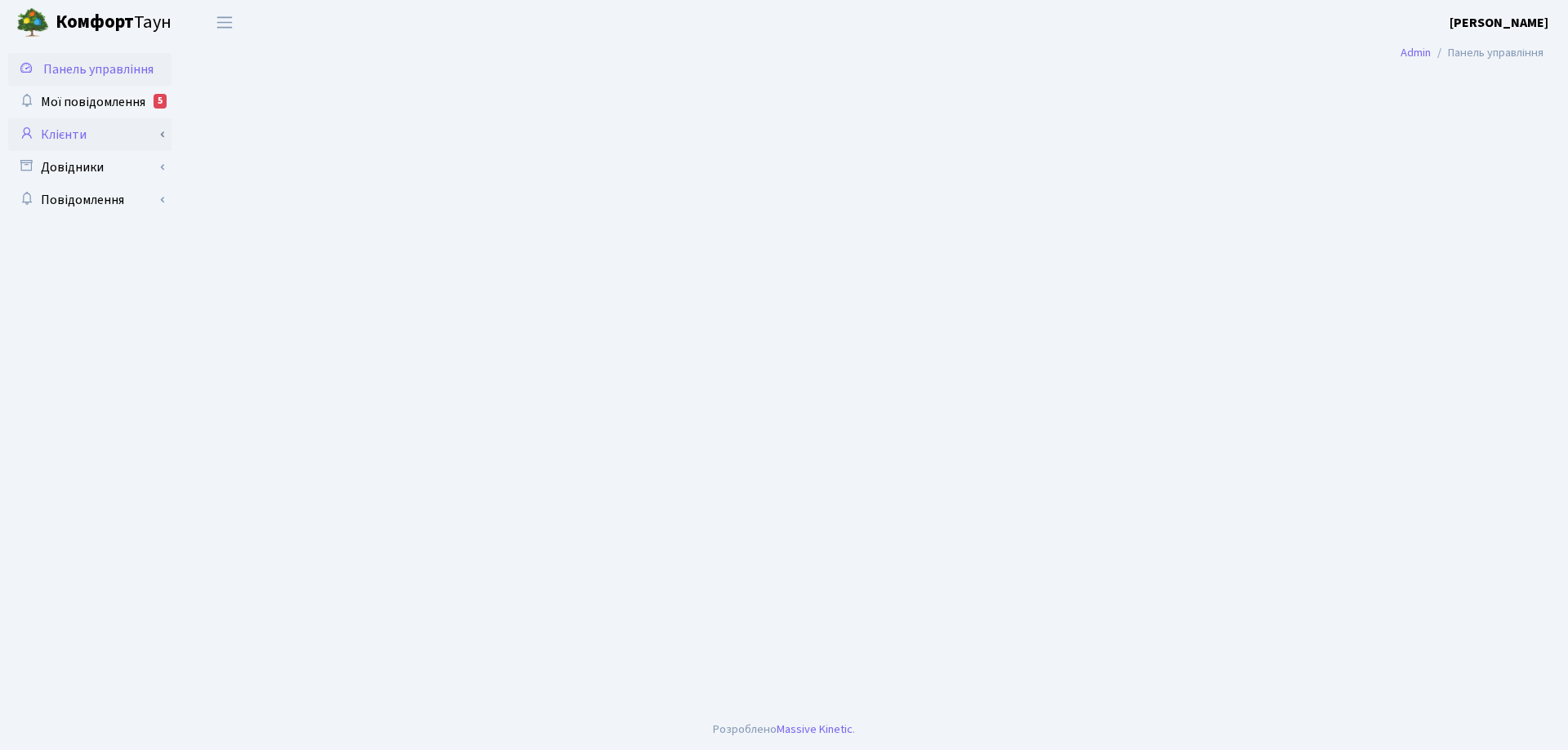
click at [70, 134] on link "Клієнти" at bounding box center [89, 134] width 163 height 32
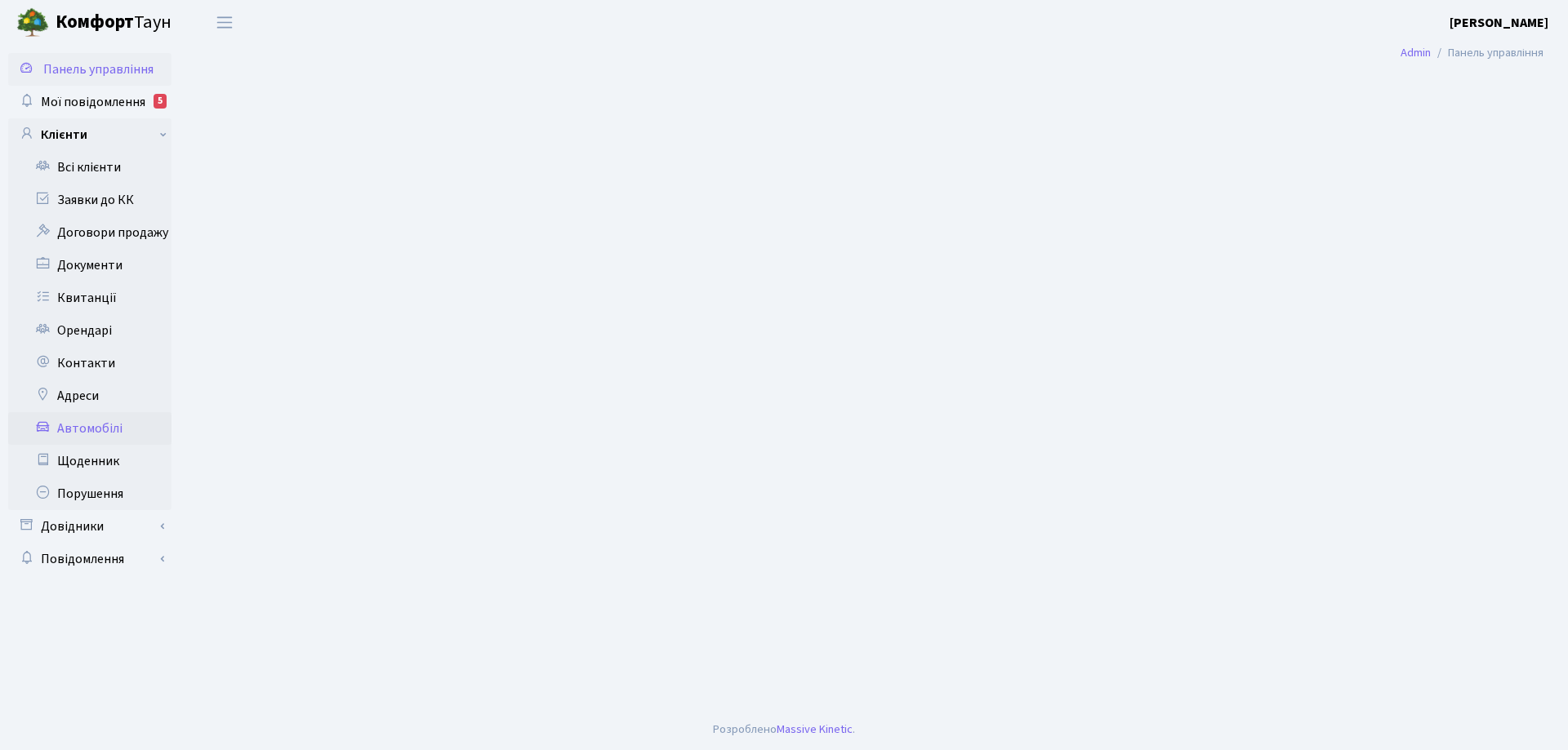
click at [98, 432] on link "Автомобілі" at bounding box center [89, 428] width 163 height 32
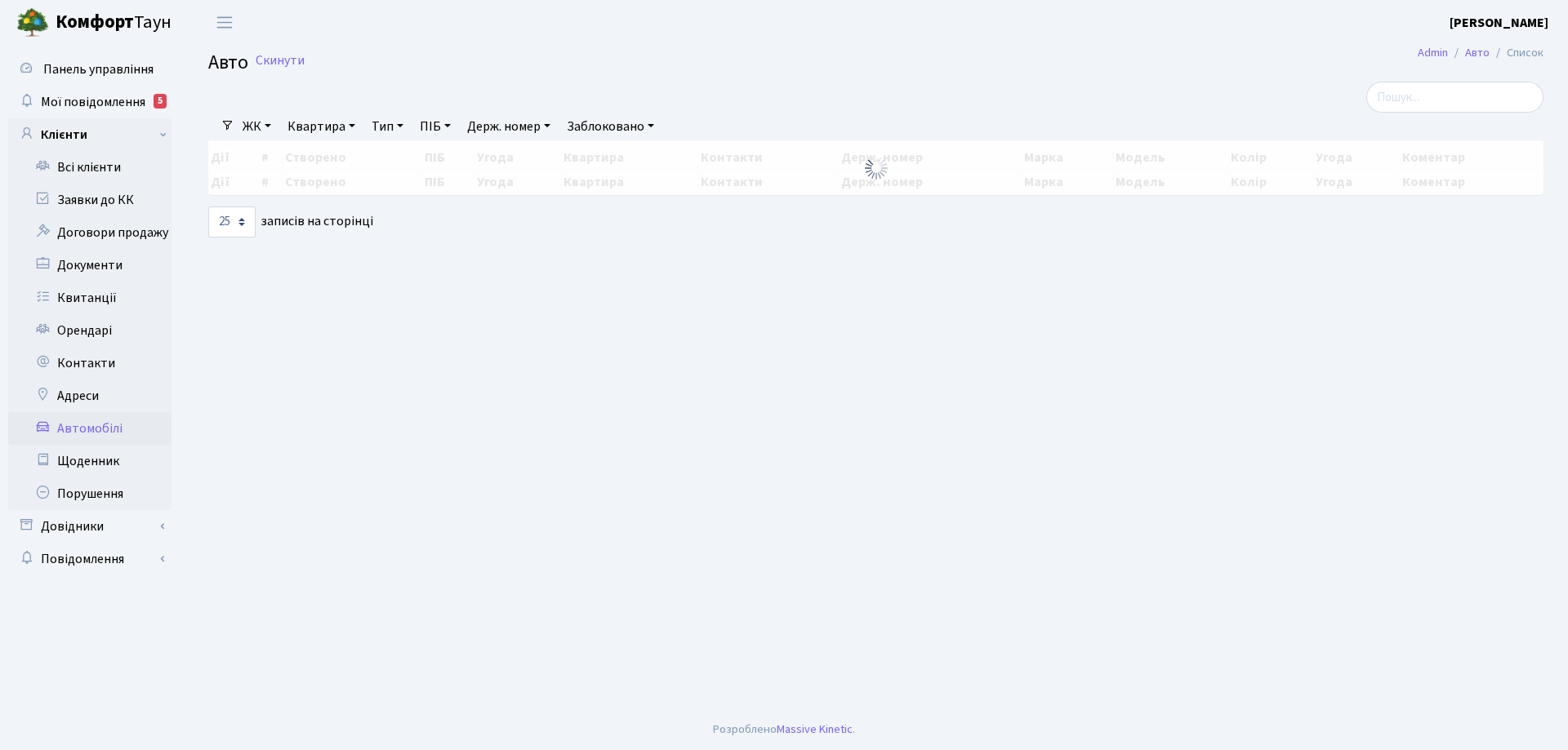
select select "25"
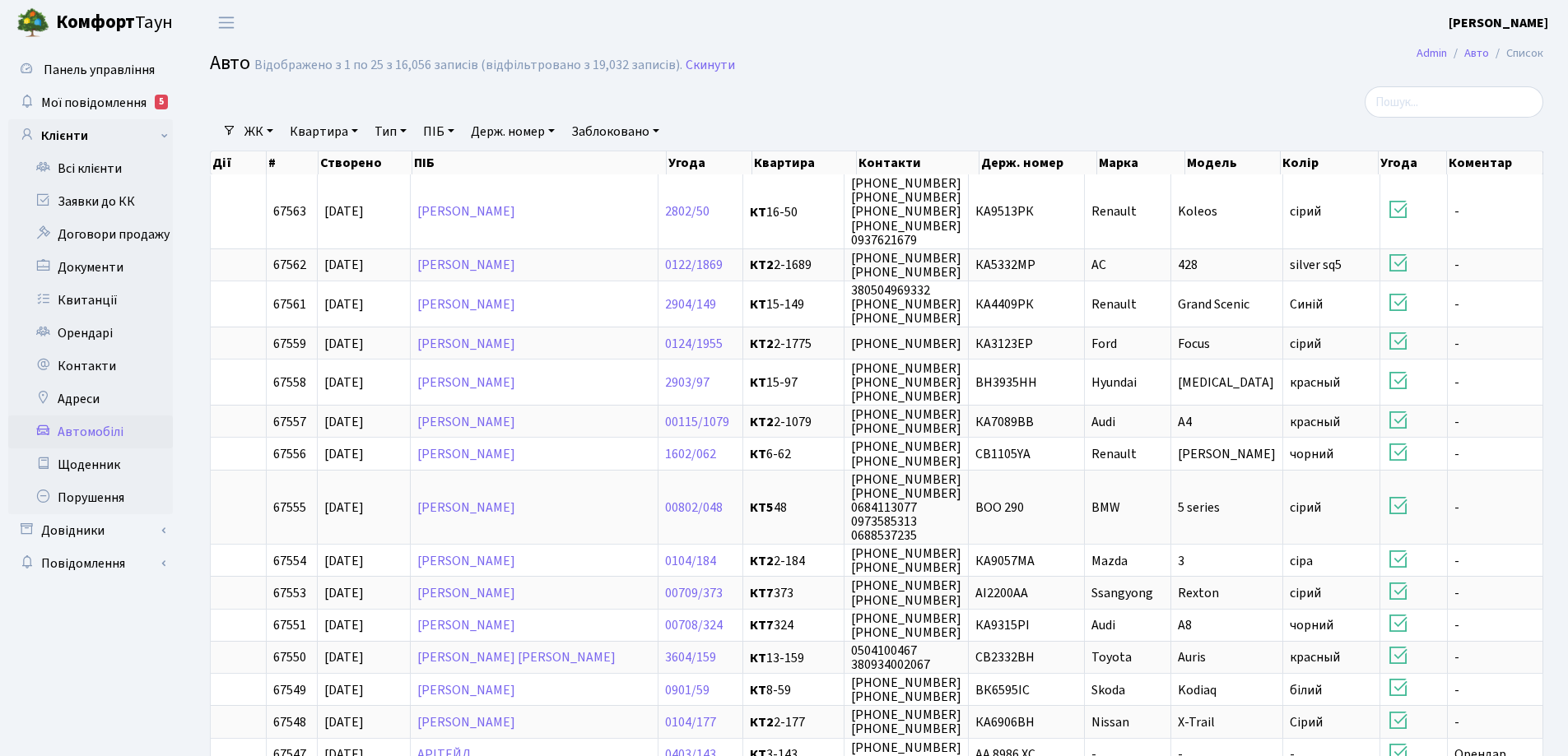
click at [557, 130] on link "Держ. номер" at bounding box center [513, 132] width 97 height 28
click at [493, 164] on input "text" at bounding box center [514, 164] width 97 height 32
type input "КА9855кн"
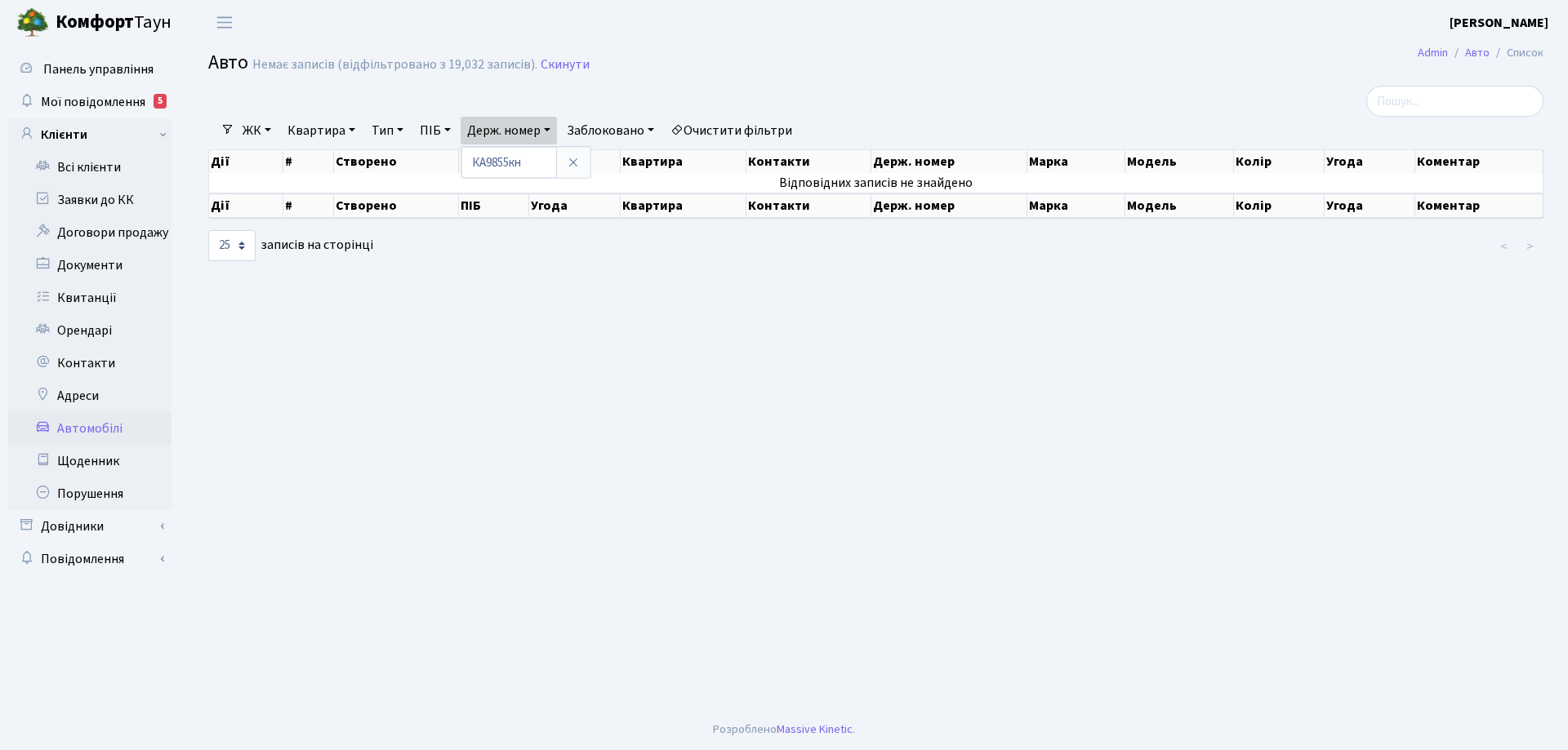
click at [1346, 164] on th "Угода" at bounding box center [1369, 161] width 91 height 23
click at [222, 163] on th "Дії" at bounding box center [246, 161] width 74 height 23
click at [237, 245] on select "10 25 50 100 250 500 1,000" at bounding box center [232, 246] width 47 height 31
click at [443, 342] on main "Admin Авто Список Авто Немає записів (відфільтровано з 19,032 записів). Скинути…" at bounding box center [875, 377] width 1384 height 665
click at [798, 206] on th "Контакти" at bounding box center [808, 206] width 125 height 24
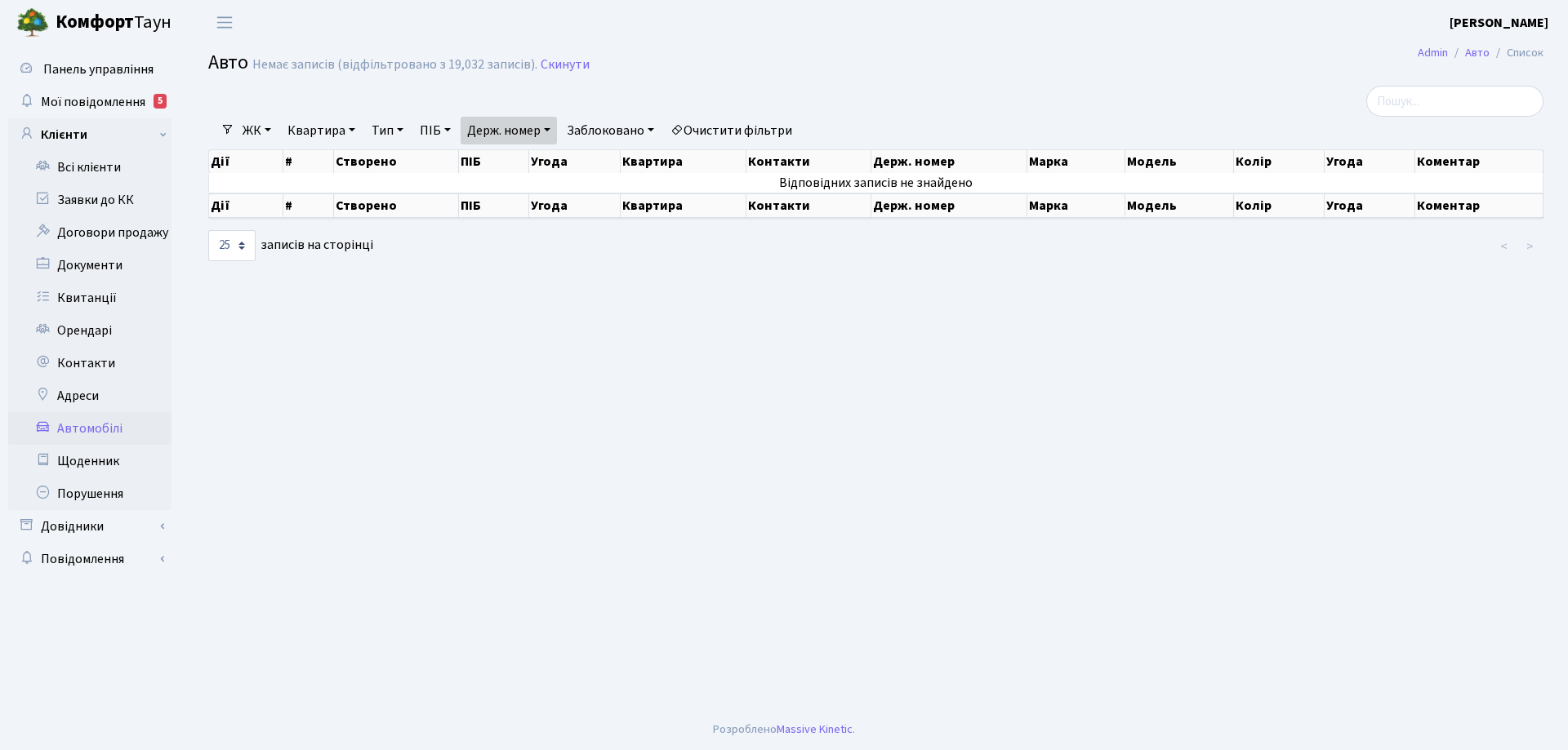
click at [794, 163] on th "Контакти" at bounding box center [808, 161] width 125 height 23
drag, startPoint x: 794, startPoint y: 163, endPoint x: 671, endPoint y: 306, distance: 188.6
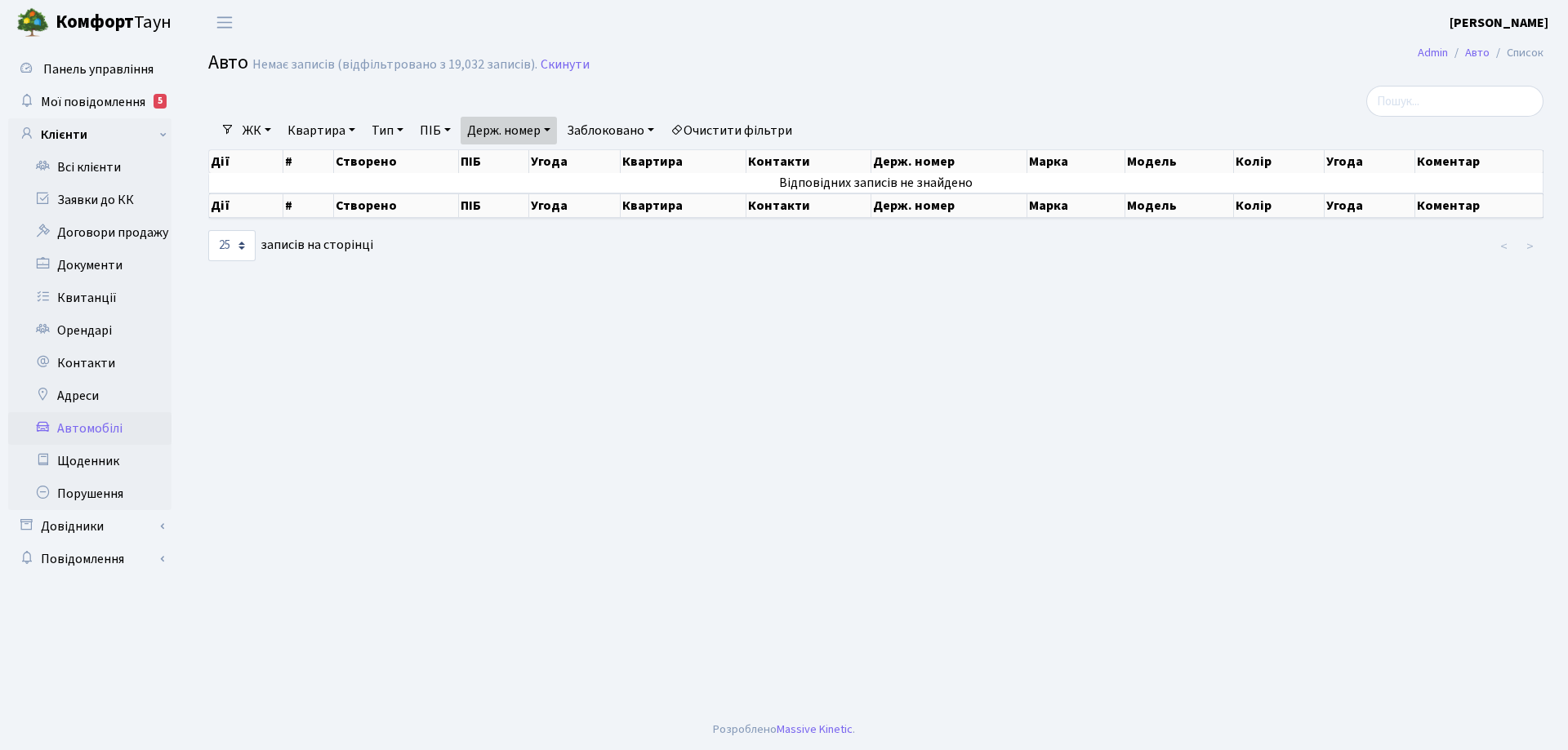
click at [670, 319] on main "Admin Авто Список Авто Немає записів (відфільтровано з 19,032 записів). Скинути…" at bounding box center [875, 377] width 1384 height 665
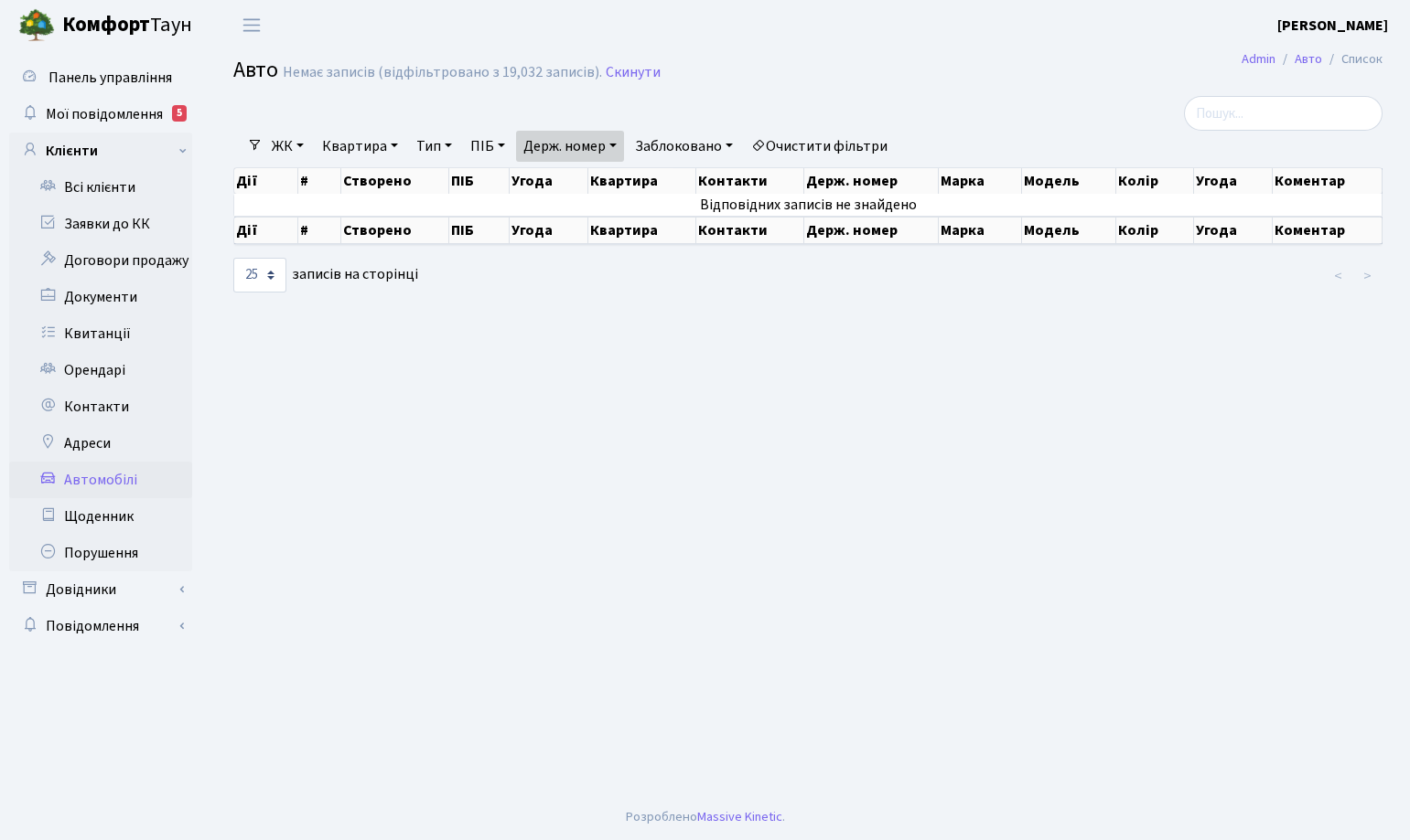
click at [960, 464] on main "Admin Авто Список Авто Немає записів (відфільтровано з 19,032 записів). Скинути…" at bounding box center [808, 422] width 1204 height 744
click at [1006, 87] on h2 "Авто Немає записів (відфільтровано з 19,032 записів). Скинути" at bounding box center [807, 73] width 1148 height 31
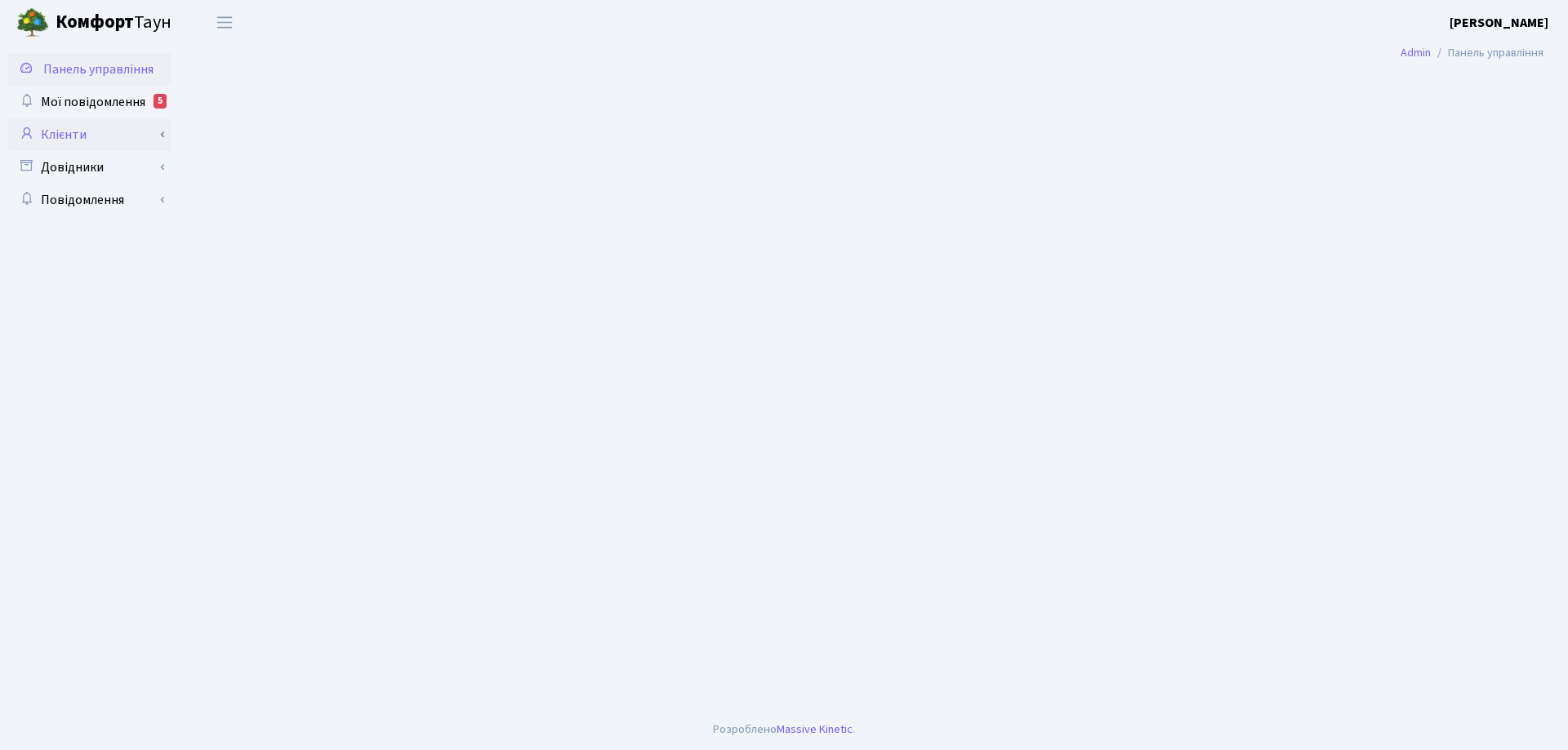
click at [79, 131] on link "Клієнти" at bounding box center [89, 134] width 163 height 32
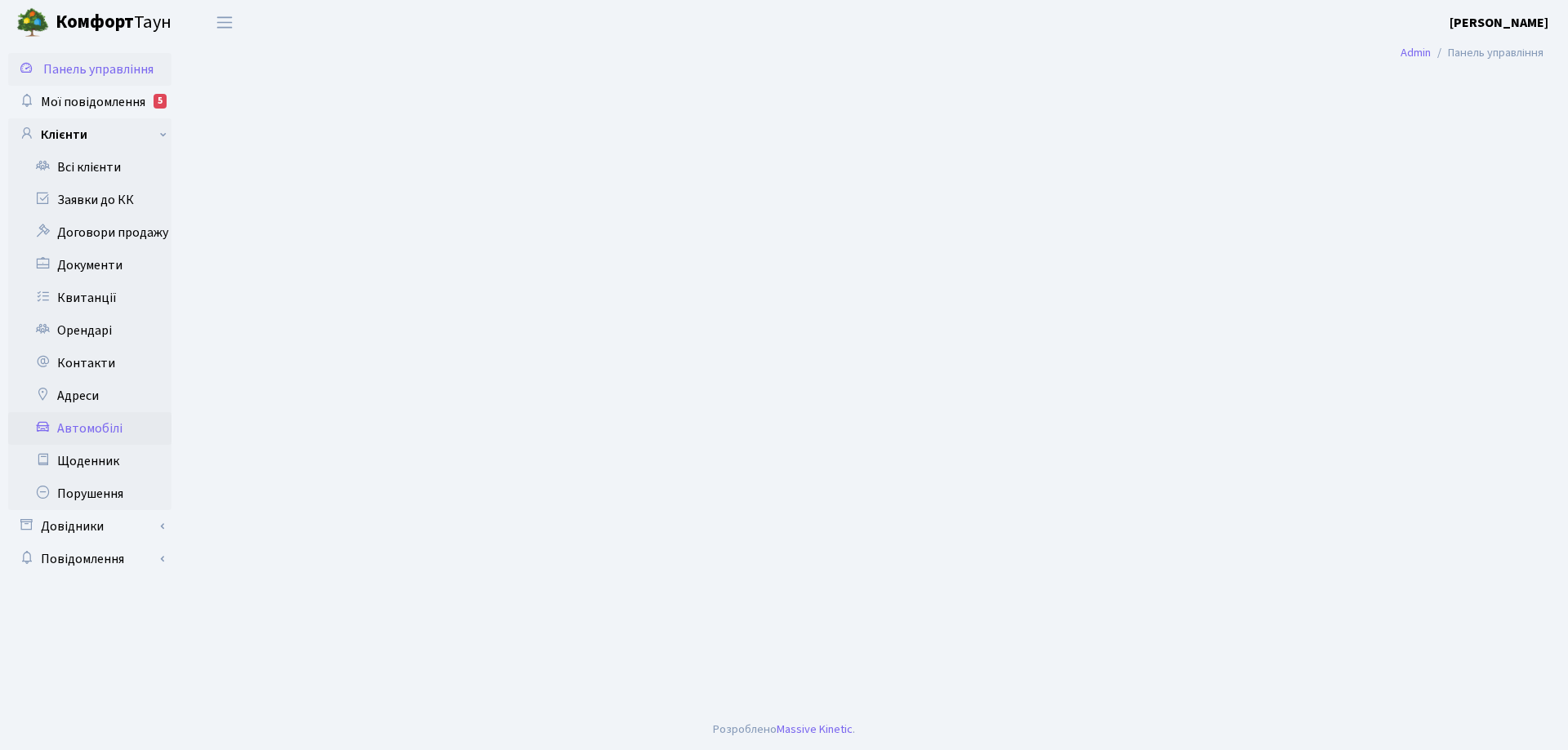
click at [93, 427] on link "Автомобілі" at bounding box center [89, 428] width 163 height 32
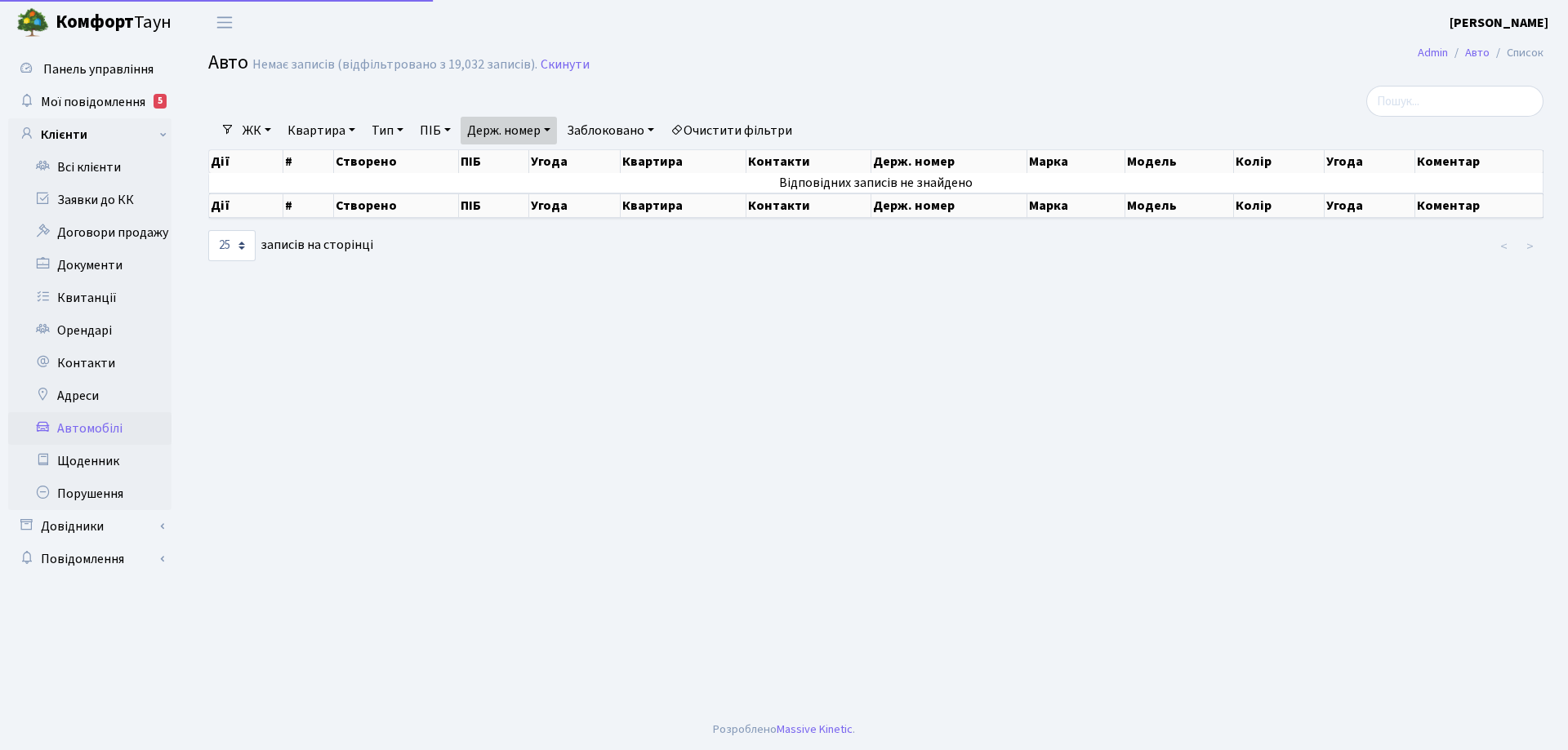
select select "25"
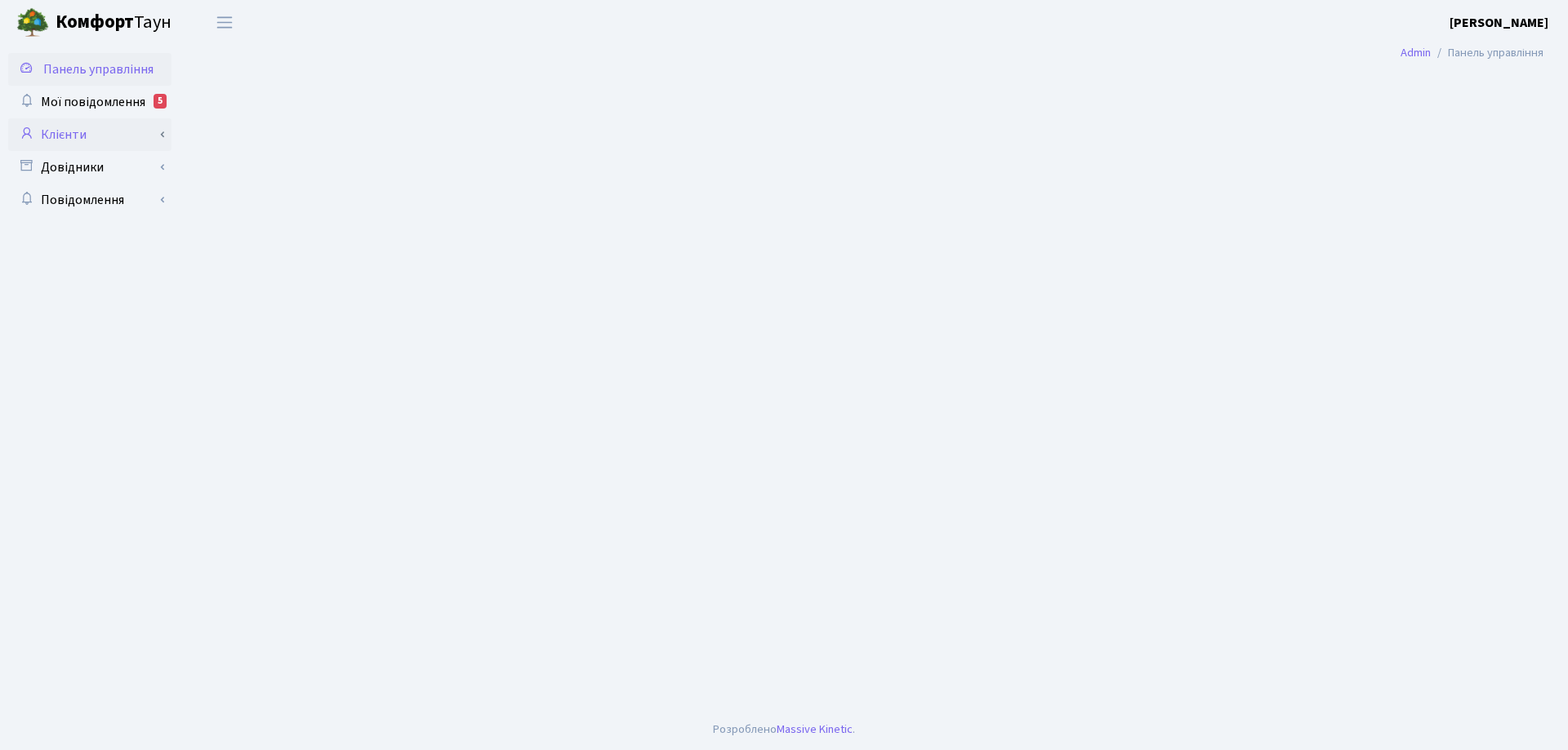
click at [56, 136] on link "Клієнти" at bounding box center [89, 134] width 163 height 32
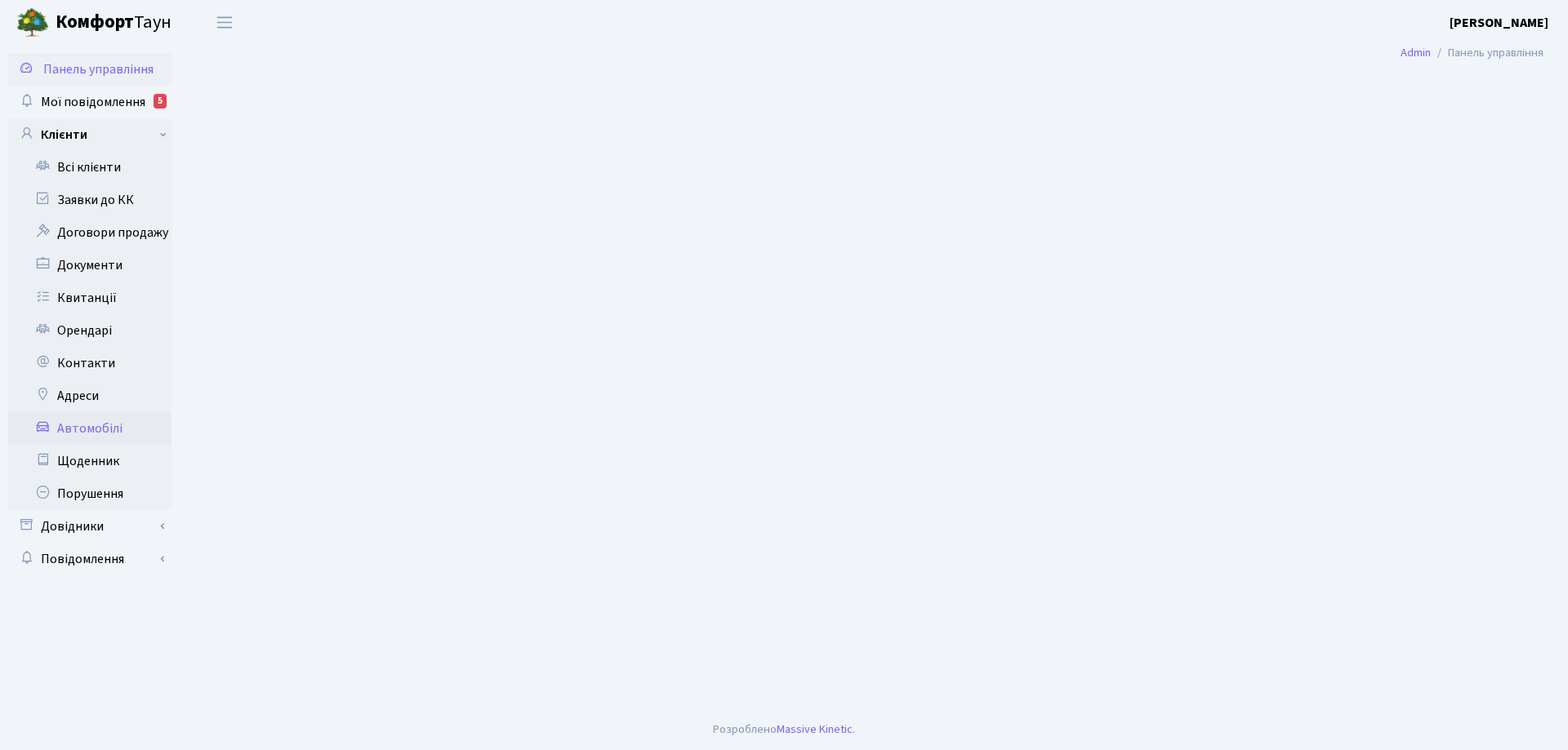
click at [104, 428] on link "Автомобілі" at bounding box center [89, 428] width 163 height 32
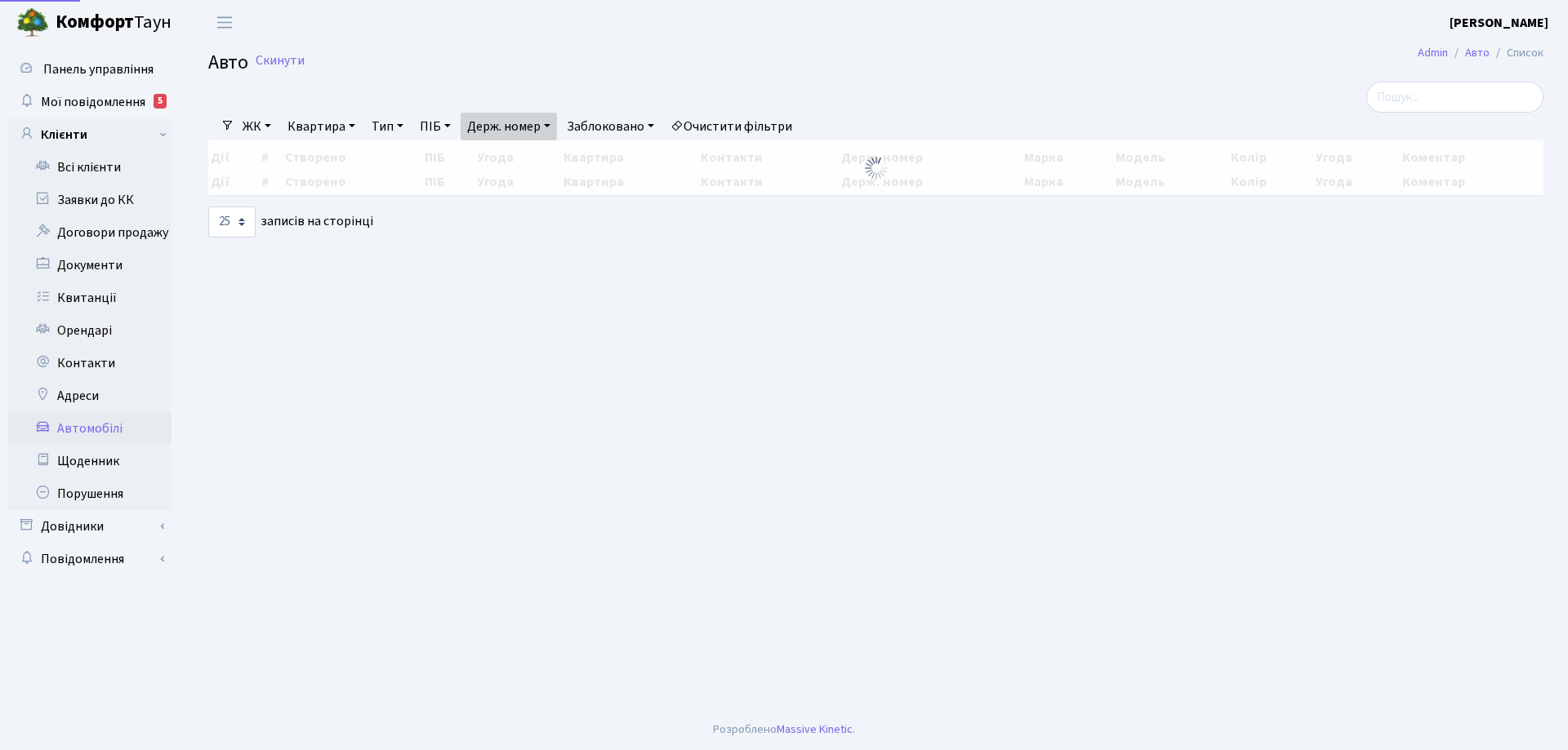
select select "25"
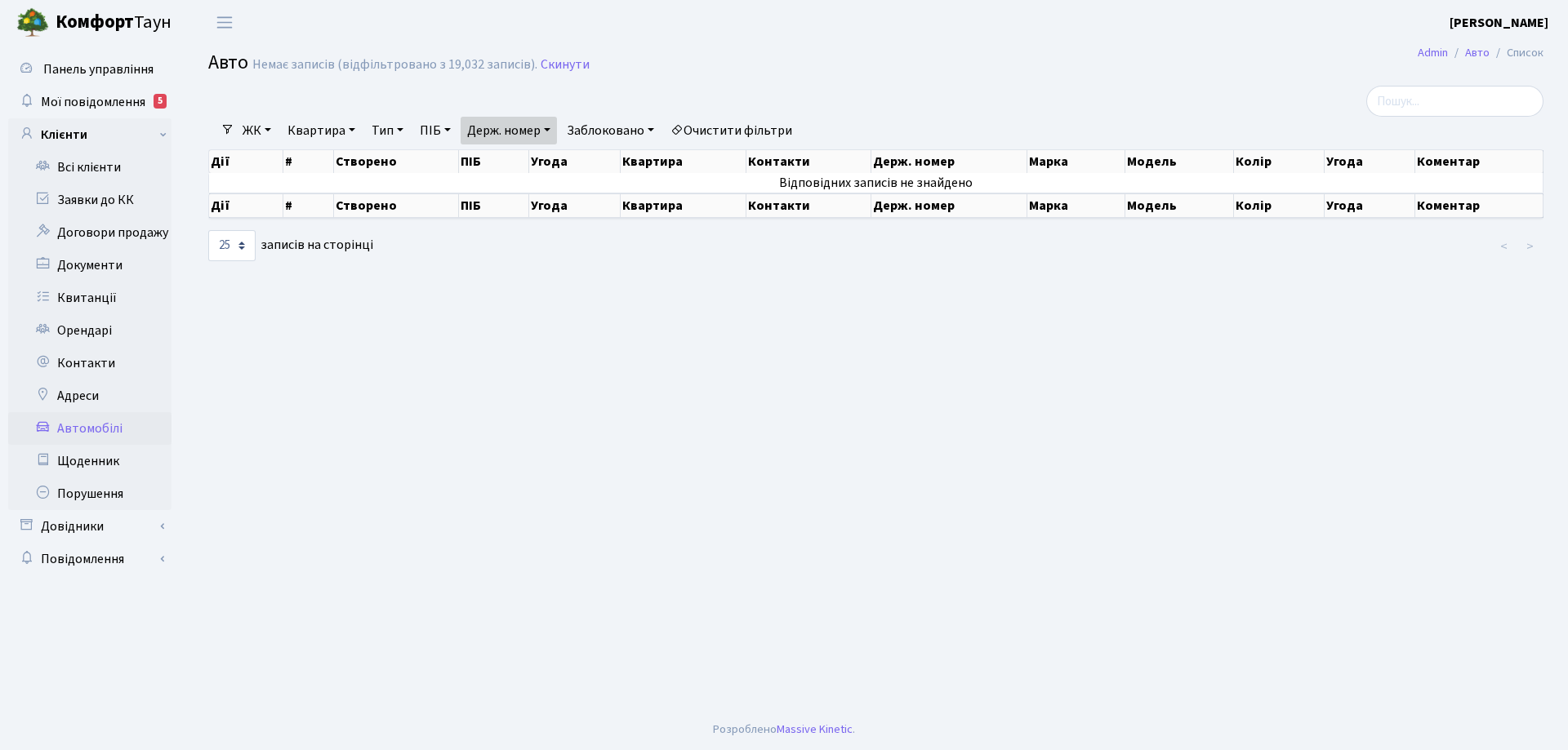
click at [554, 132] on link "Держ. номер" at bounding box center [509, 131] width 97 height 28
drag, startPoint x: 513, startPoint y: 159, endPoint x: 534, endPoint y: 159, distance: 21.0
click at [534, 159] on input "КА9855кн" at bounding box center [510, 163] width 96 height 31
click at [550, 164] on input "КА9855КН" at bounding box center [510, 163] width 96 height 31
type input "КА9855КН"
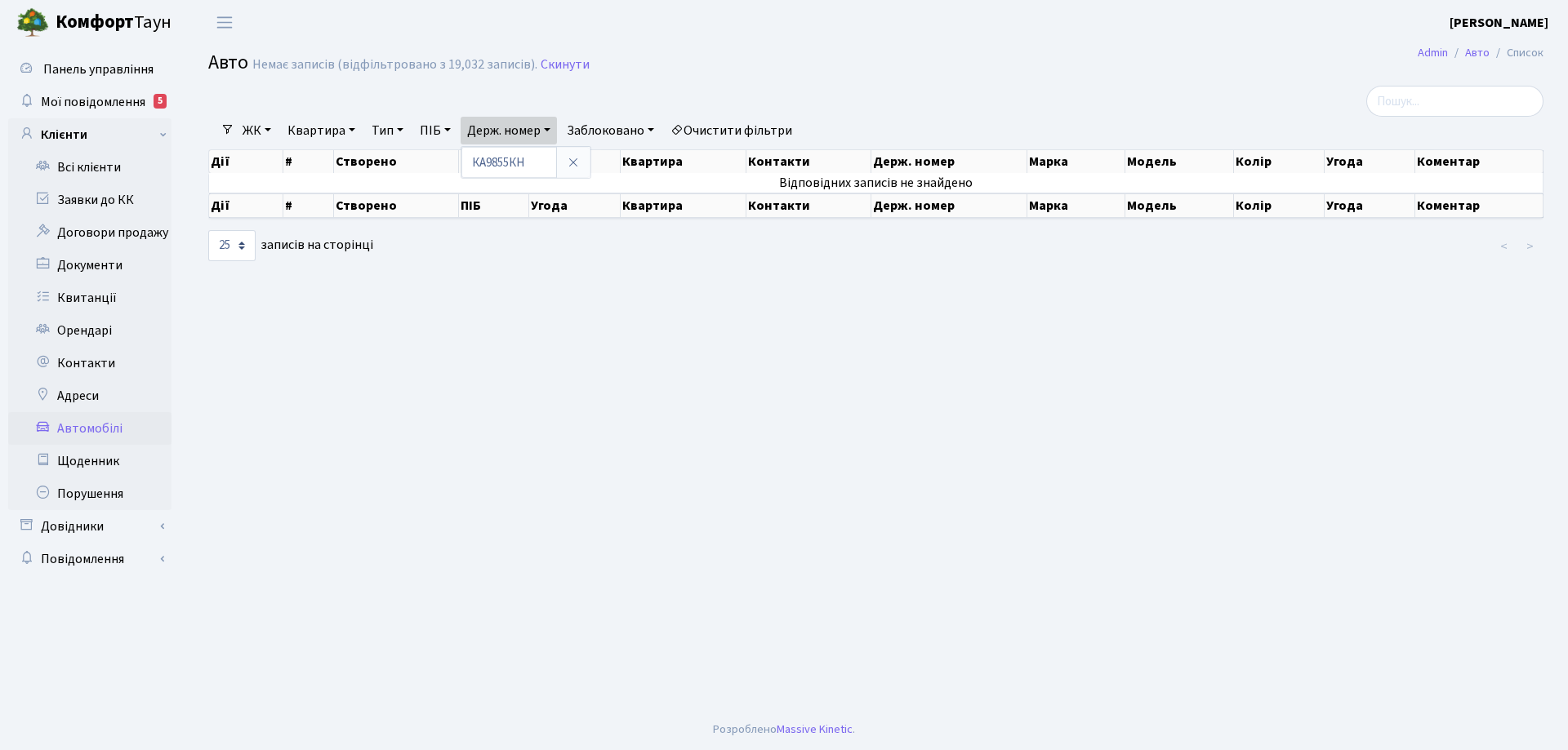
click at [450, 132] on link "ПІБ" at bounding box center [435, 131] width 44 height 28
click at [549, 129] on link "Держ. номер" at bounding box center [509, 131] width 97 height 28
click at [783, 165] on th "Контакти" at bounding box center [808, 161] width 125 height 23
click at [787, 159] on th "Контакти" at bounding box center [808, 161] width 125 height 23
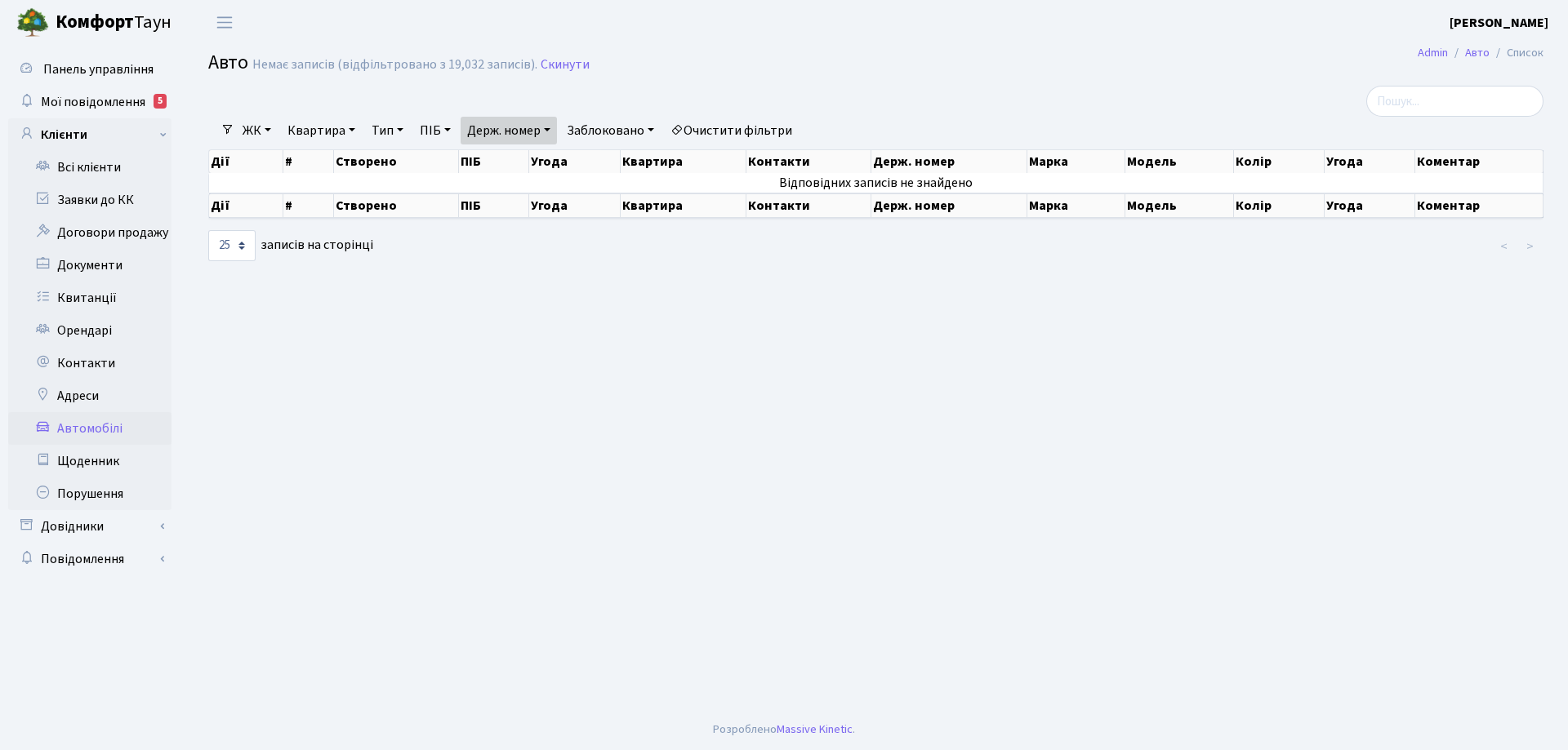
drag, startPoint x: 787, startPoint y: 159, endPoint x: 708, endPoint y: 310, distance: 170.4
click at [708, 313] on main "Admin Авто Список Авто Немає записів (відфільтровано з 19,032 записів). Скинути…" at bounding box center [875, 377] width 1384 height 665
click at [1153, 163] on th "Модель" at bounding box center [1179, 161] width 109 height 23
click at [553, 125] on link "Держ. номер" at bounding box center [509, 131] width 97 height 28
click at [551, 68] on link "Скинути" at bounding box center [565, 65] width 49 height 16
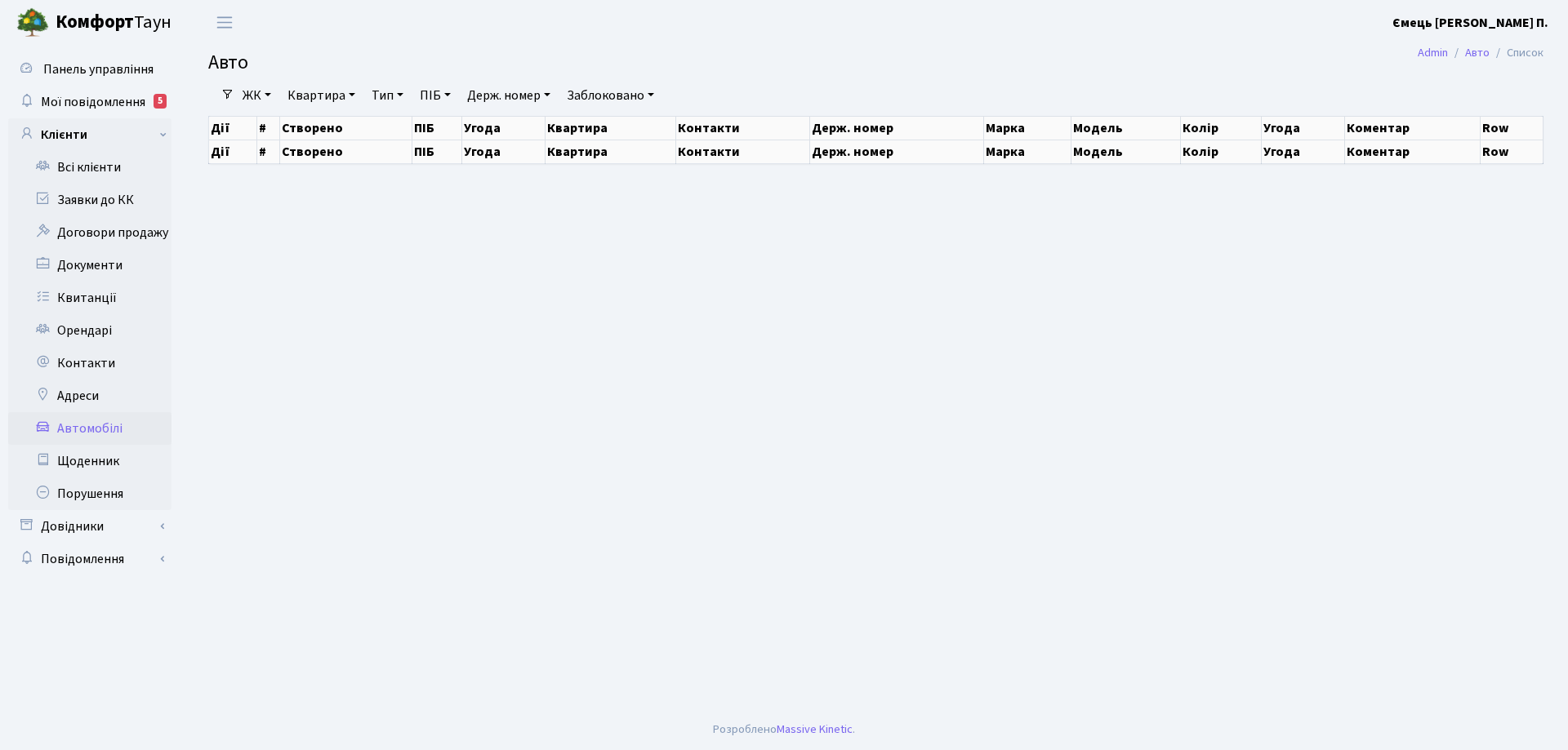
select select "25"
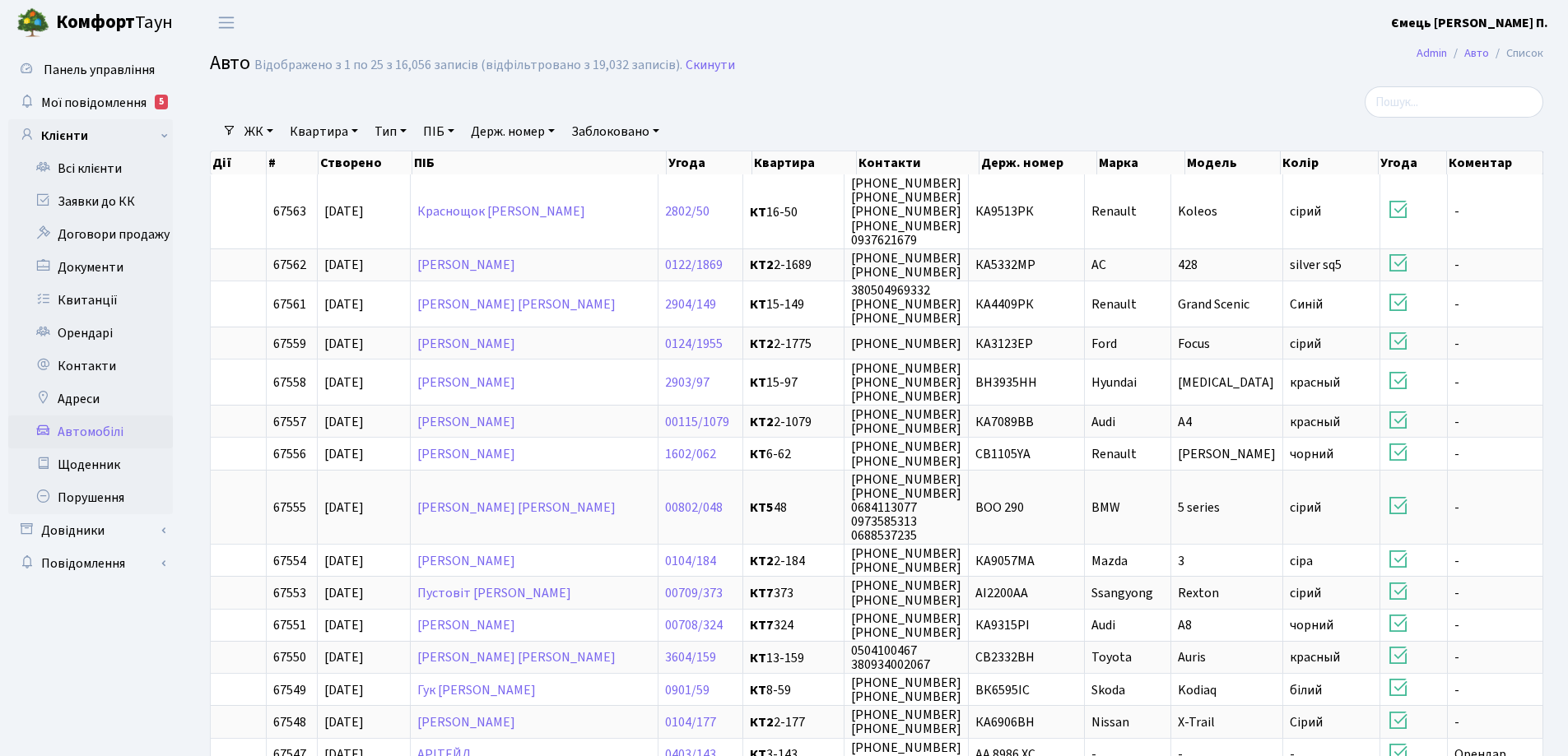
click at [557, 130] on link "Держ. номер" at bounding box center [513, 132] width 97 height 28
click at [504, 162] on input "text" at bounding box center [514, 164] width 97 height 32
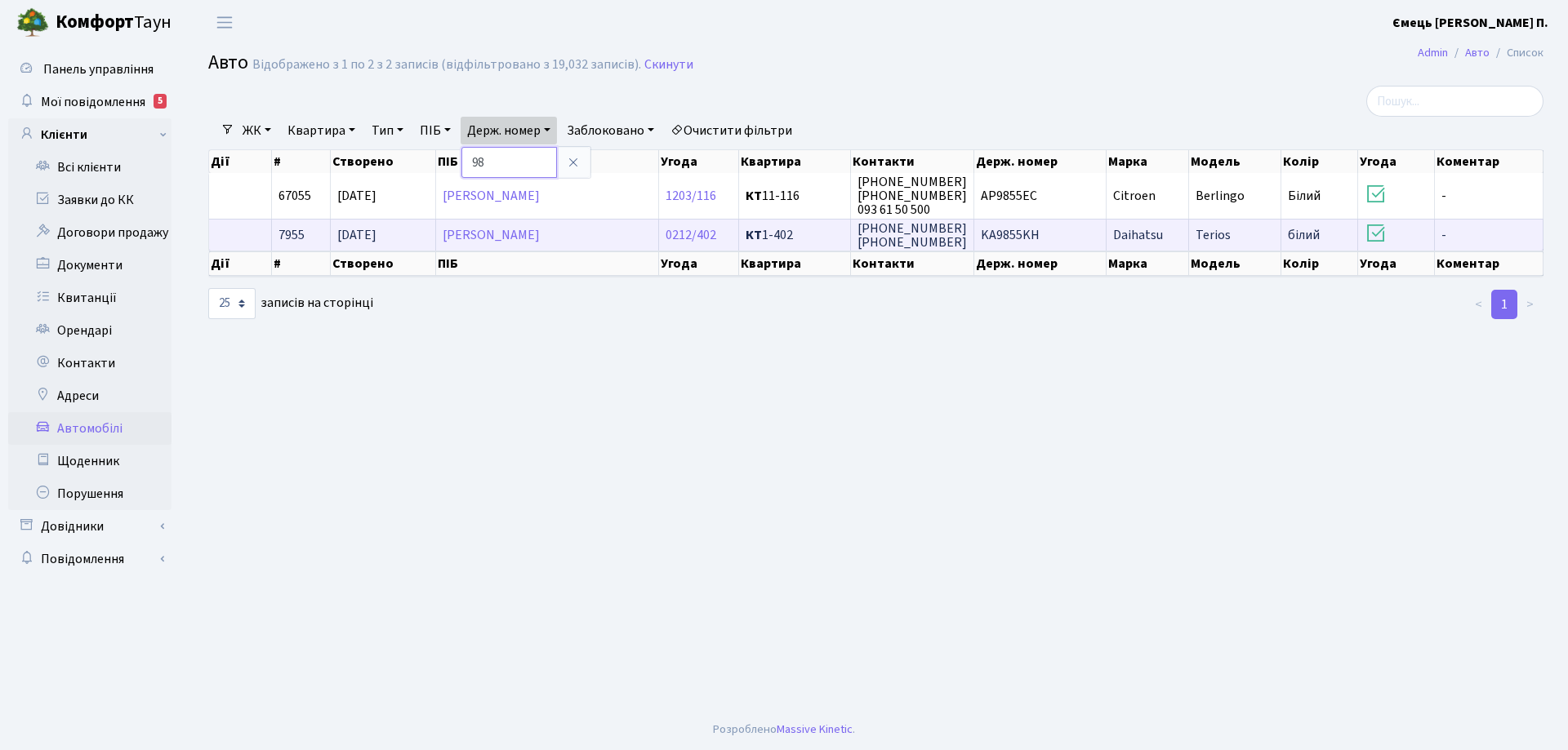
type input "9"
type input "0302"
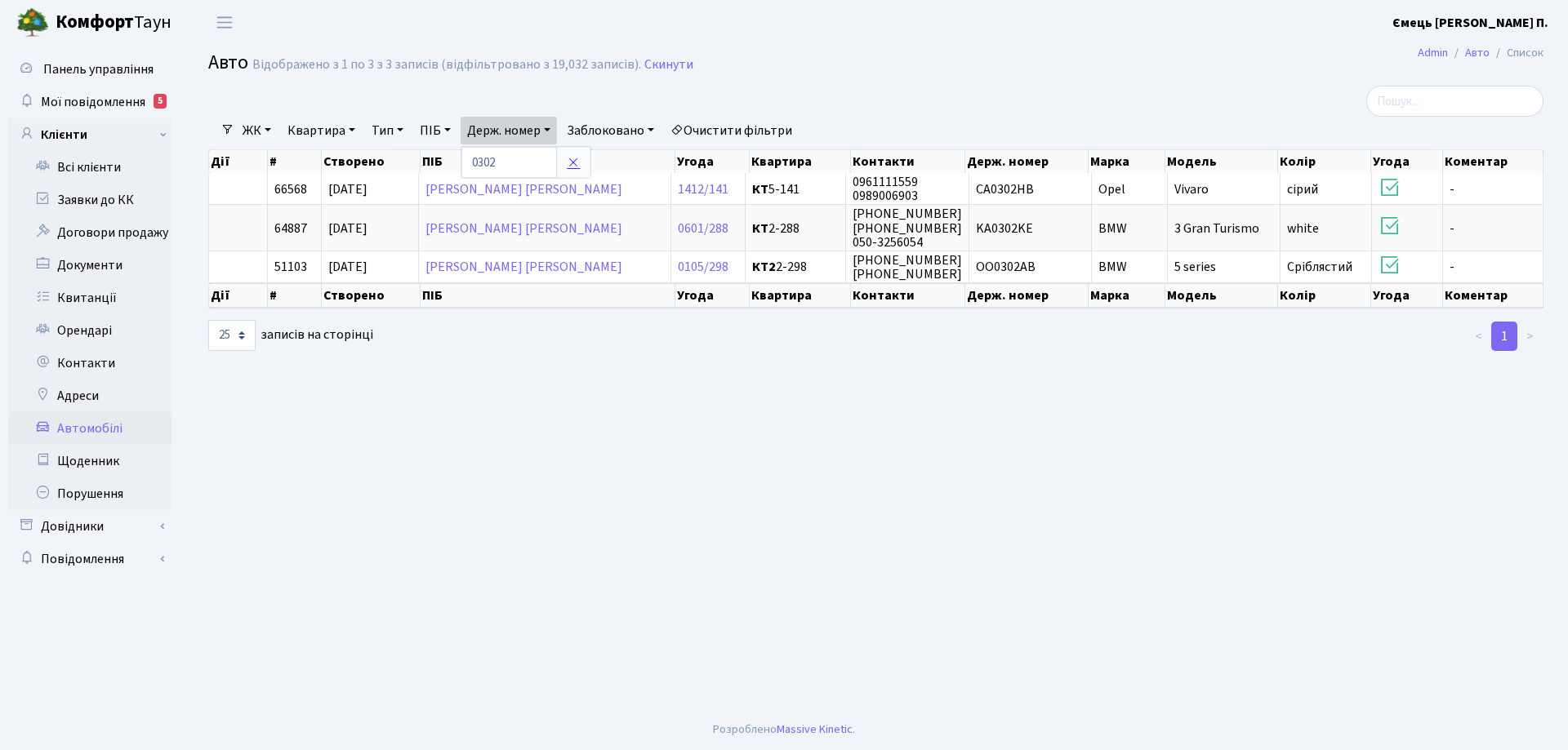
click at [577, 163] on icon at bounding box center [573, 162] width 13 height 13
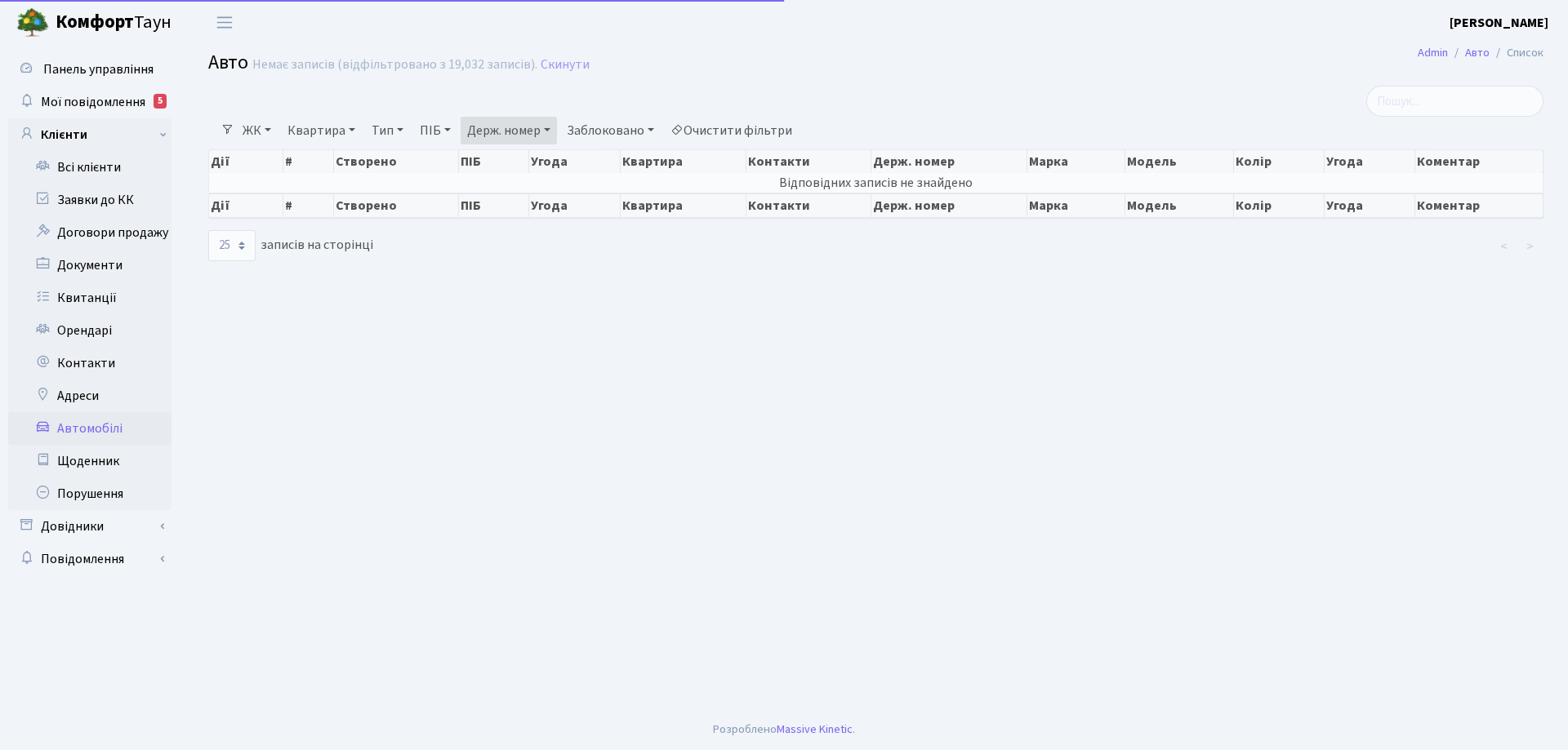
select select "25"
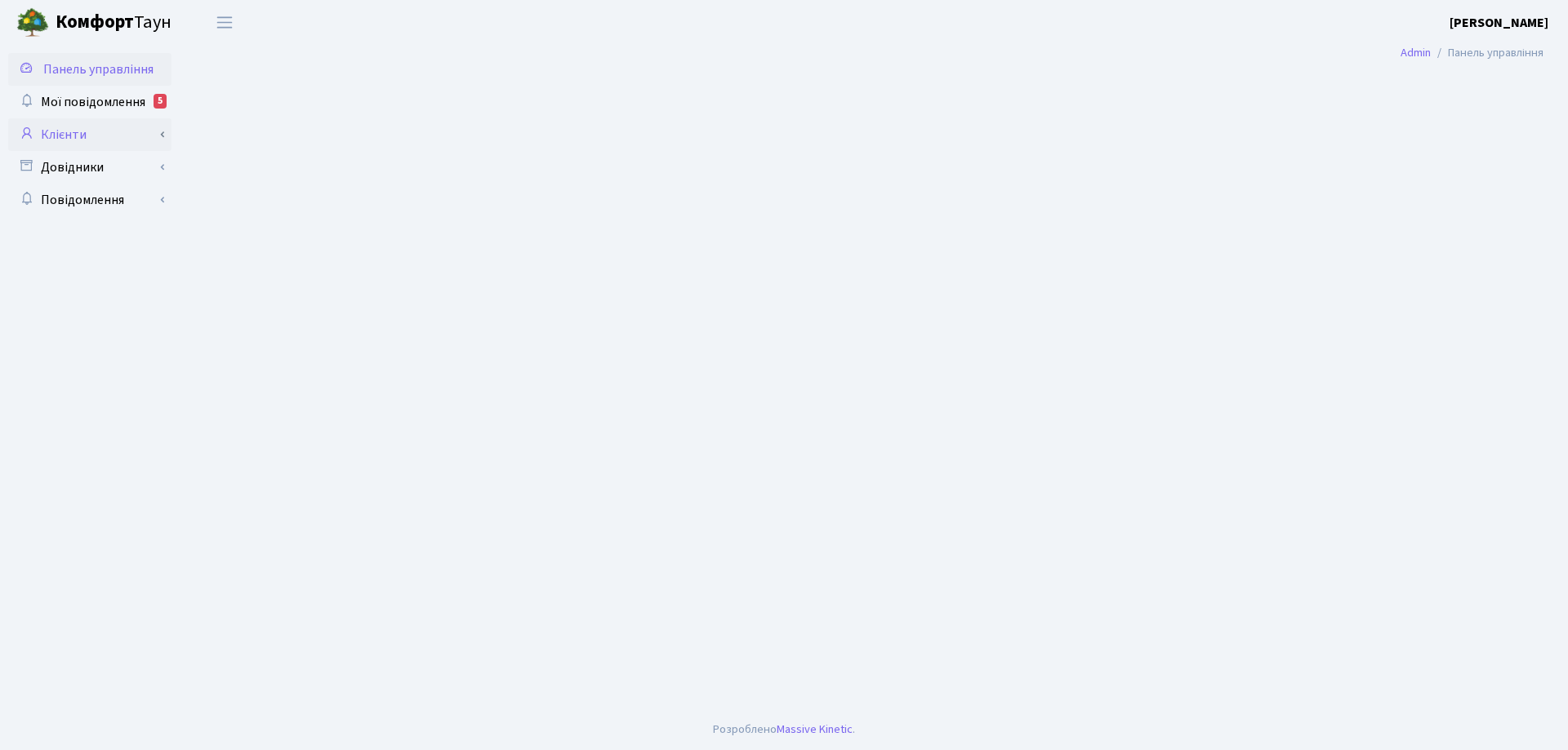
click at [71, 140] on link "Клієнти" at bounding box center [89, 134] width 163 height 32
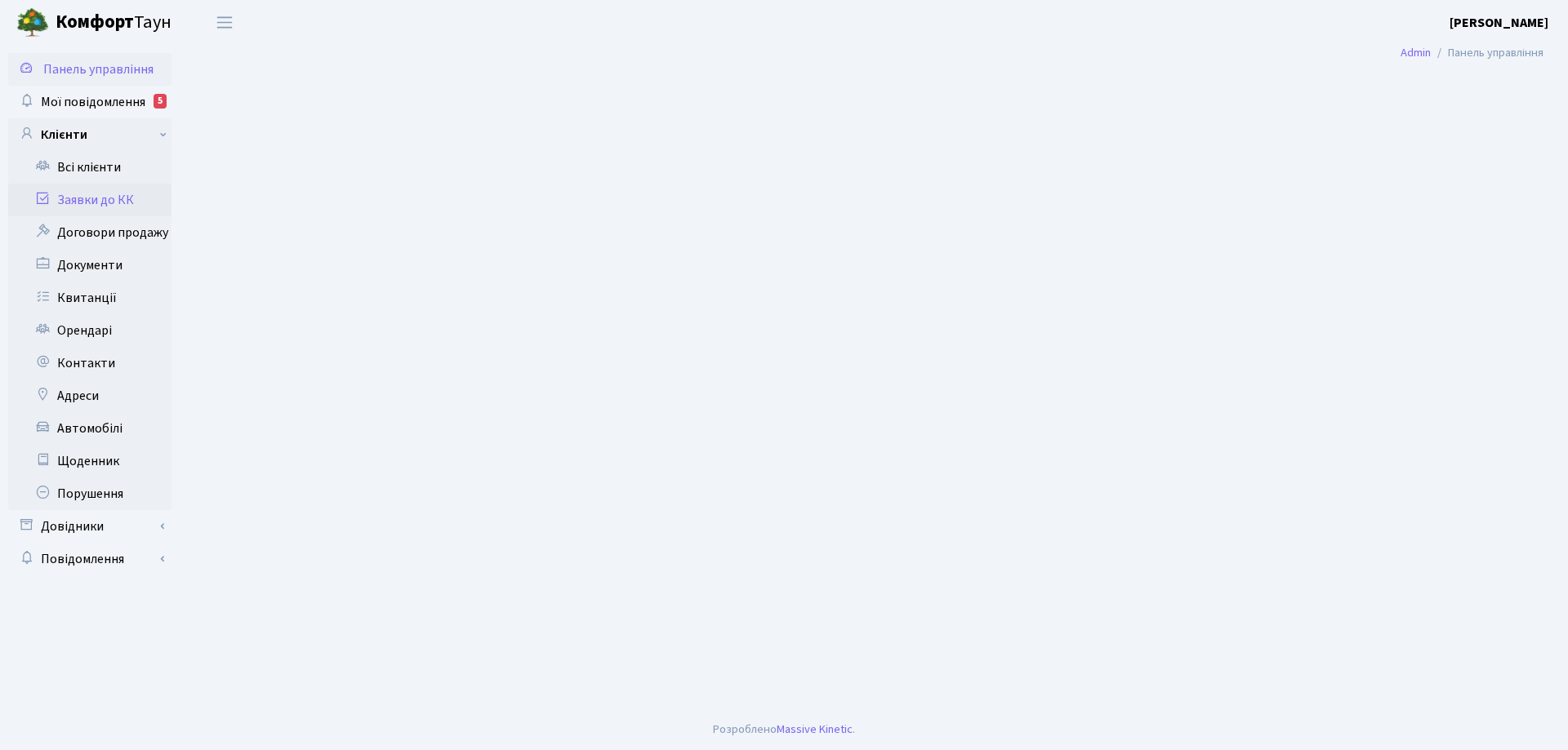
click at [105, 206] on link "Заявки до КК" at bounding box center [89, 199] width 163 height 32
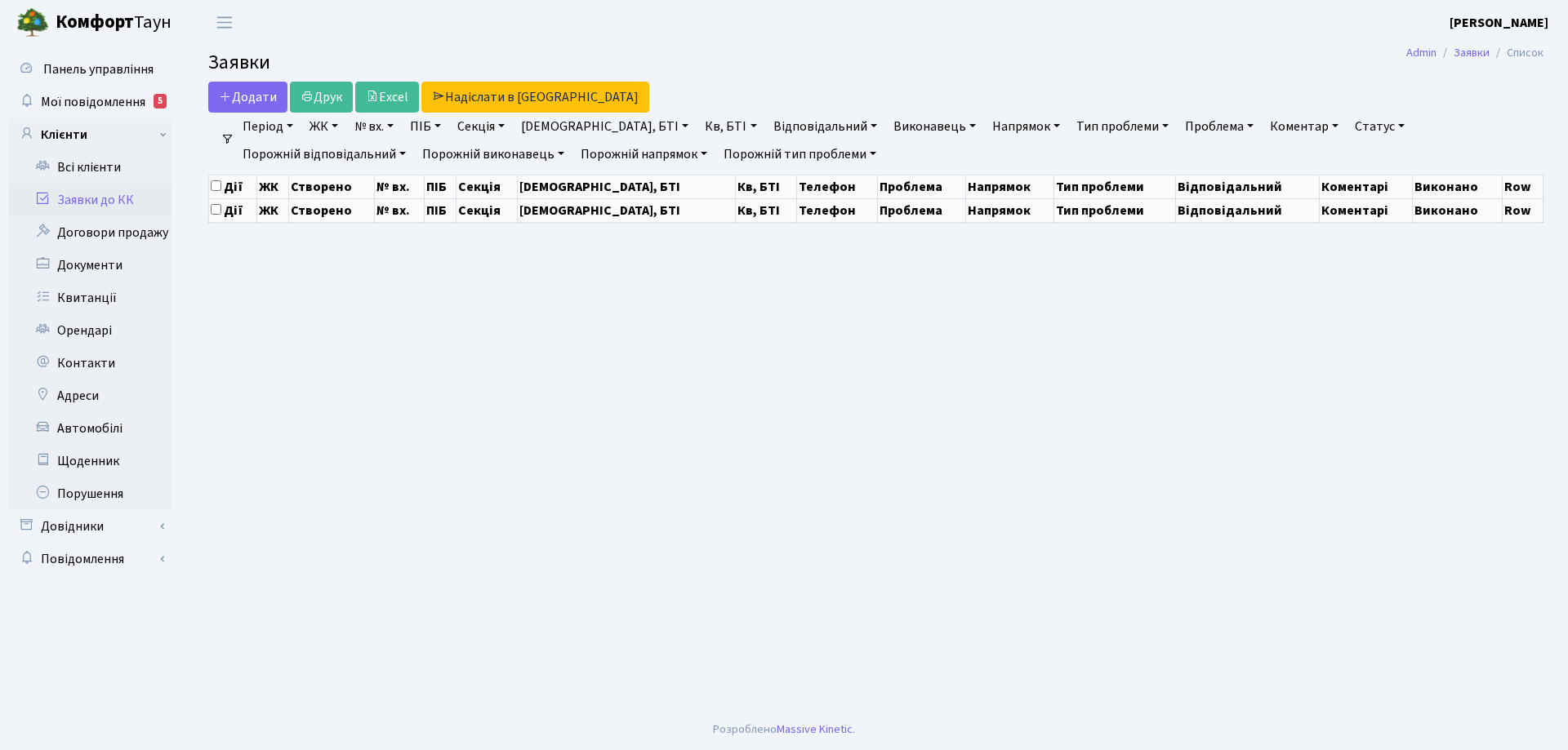
select select "25"
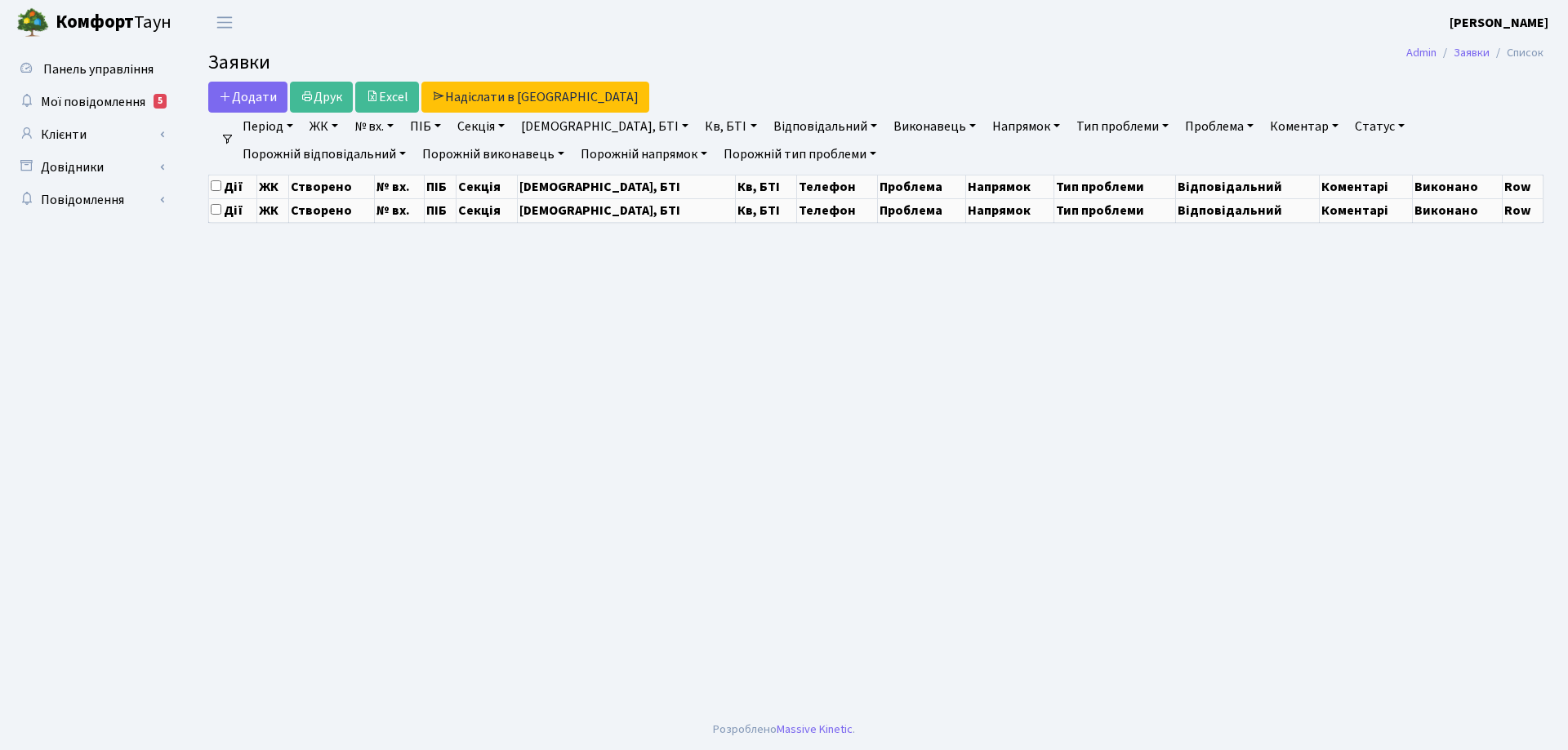
select select "25"
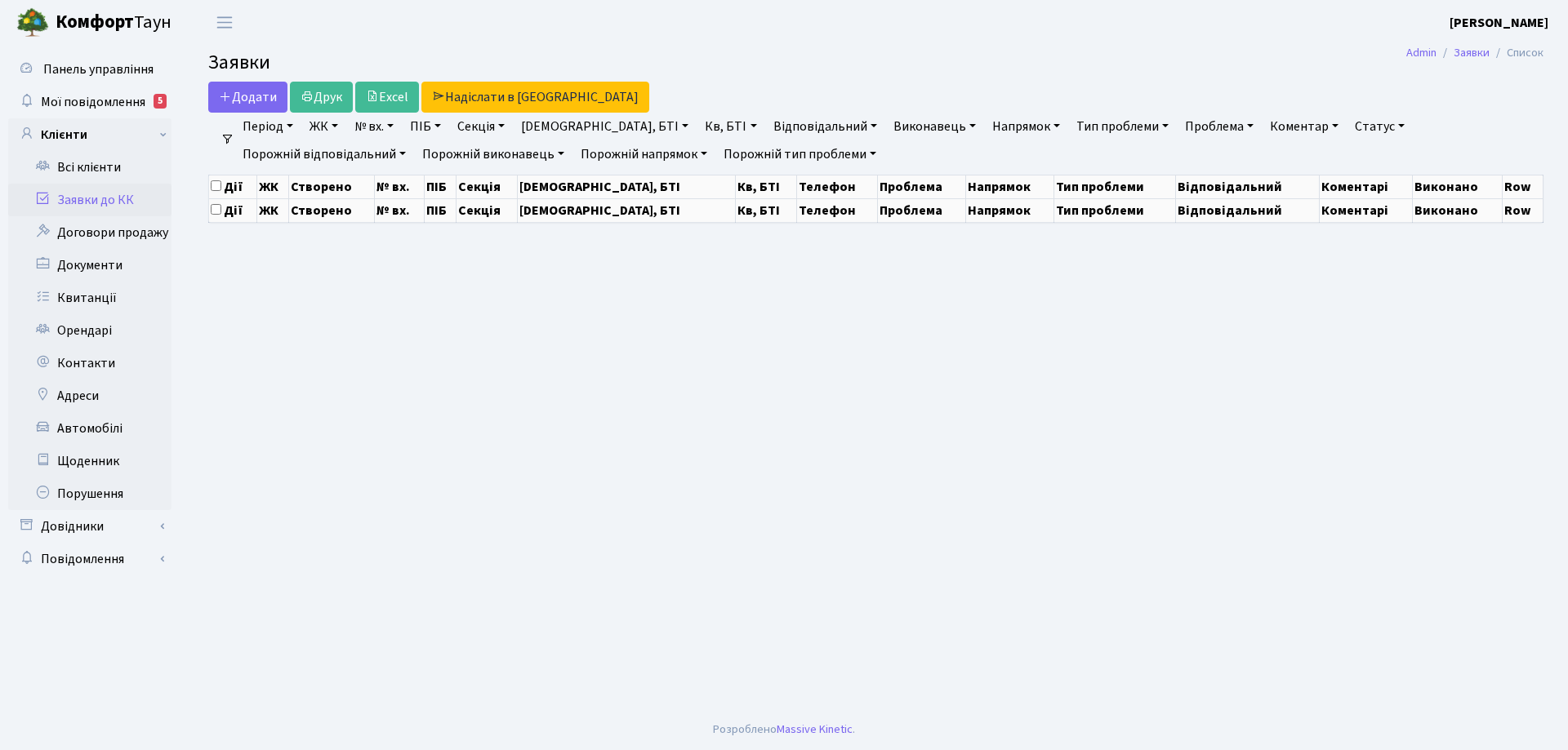
select select "25"
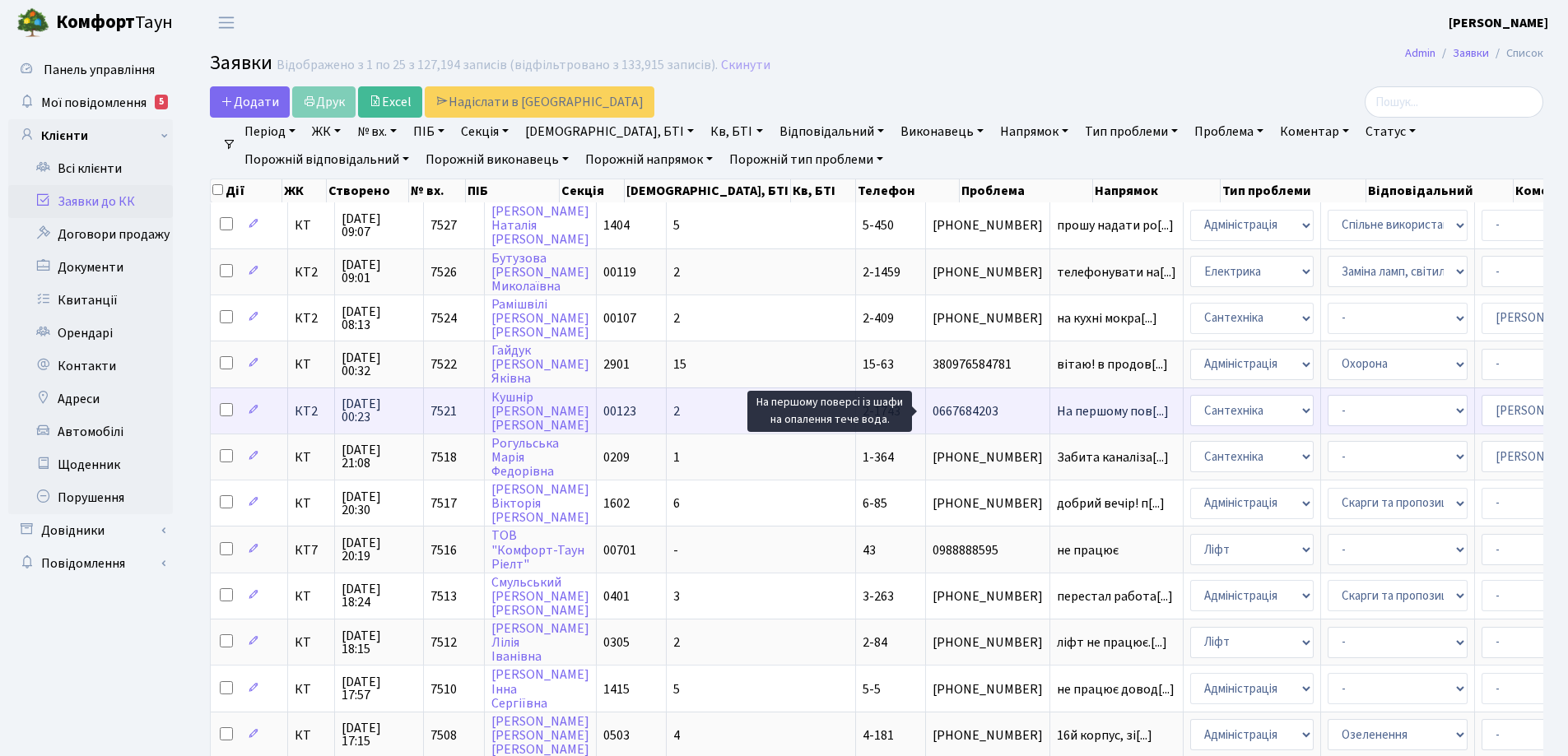
click at [1057, 414] on span "На першому пов[...]" at bounding box center [1112, 411] width 111 height 18
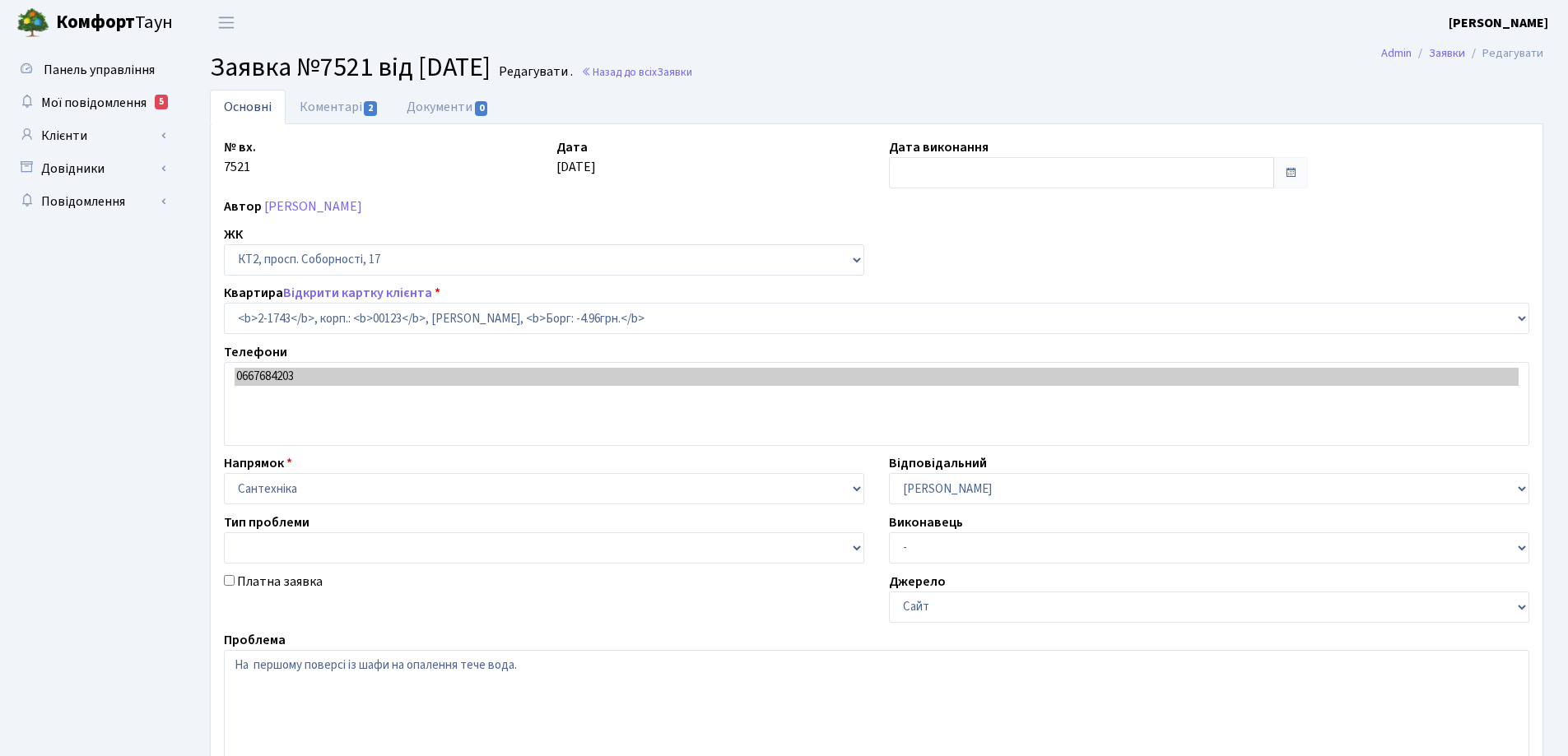
select select "13358"
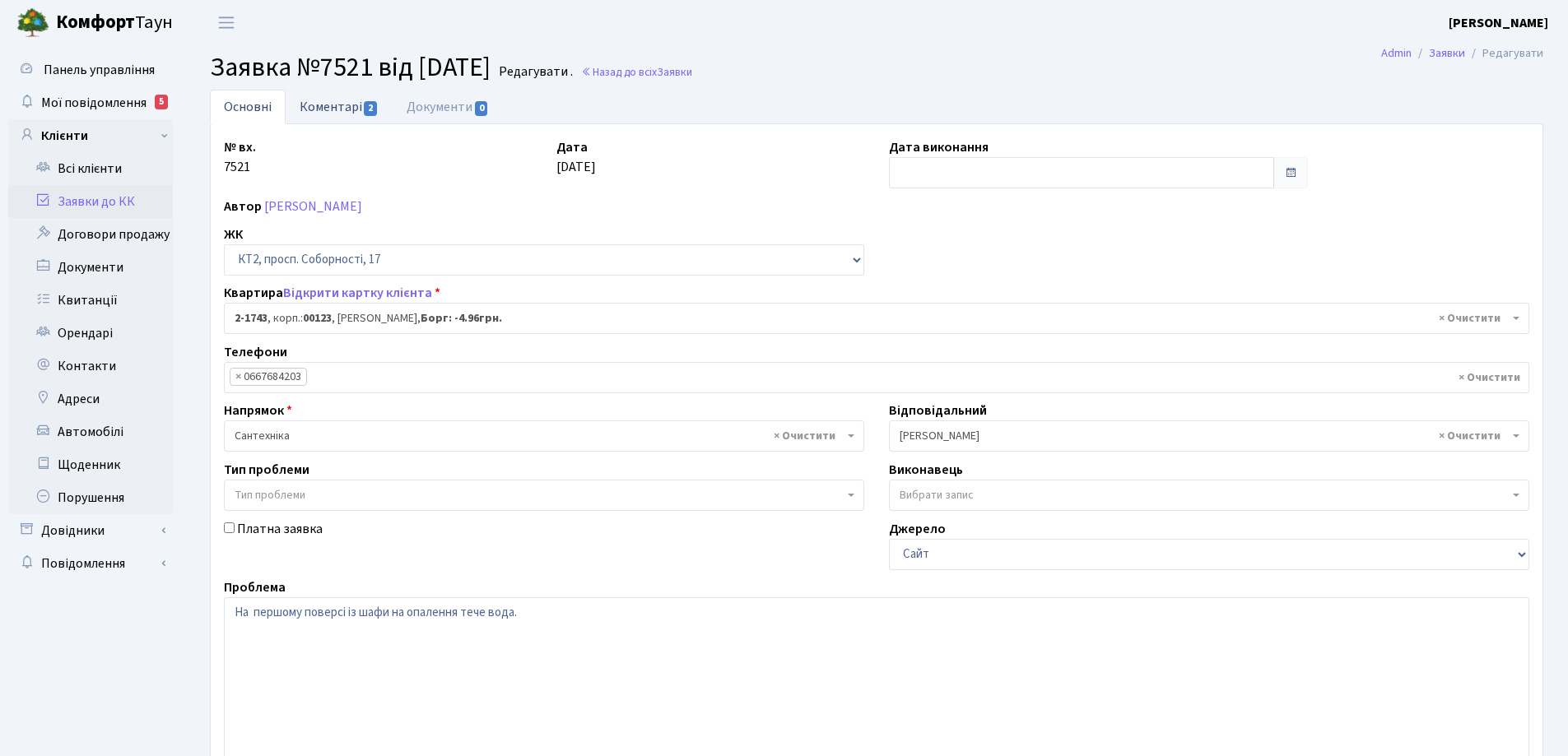
click at [349, 104] on link "Коментарі 2" at bounding box center [339, 106] width 107 height 33
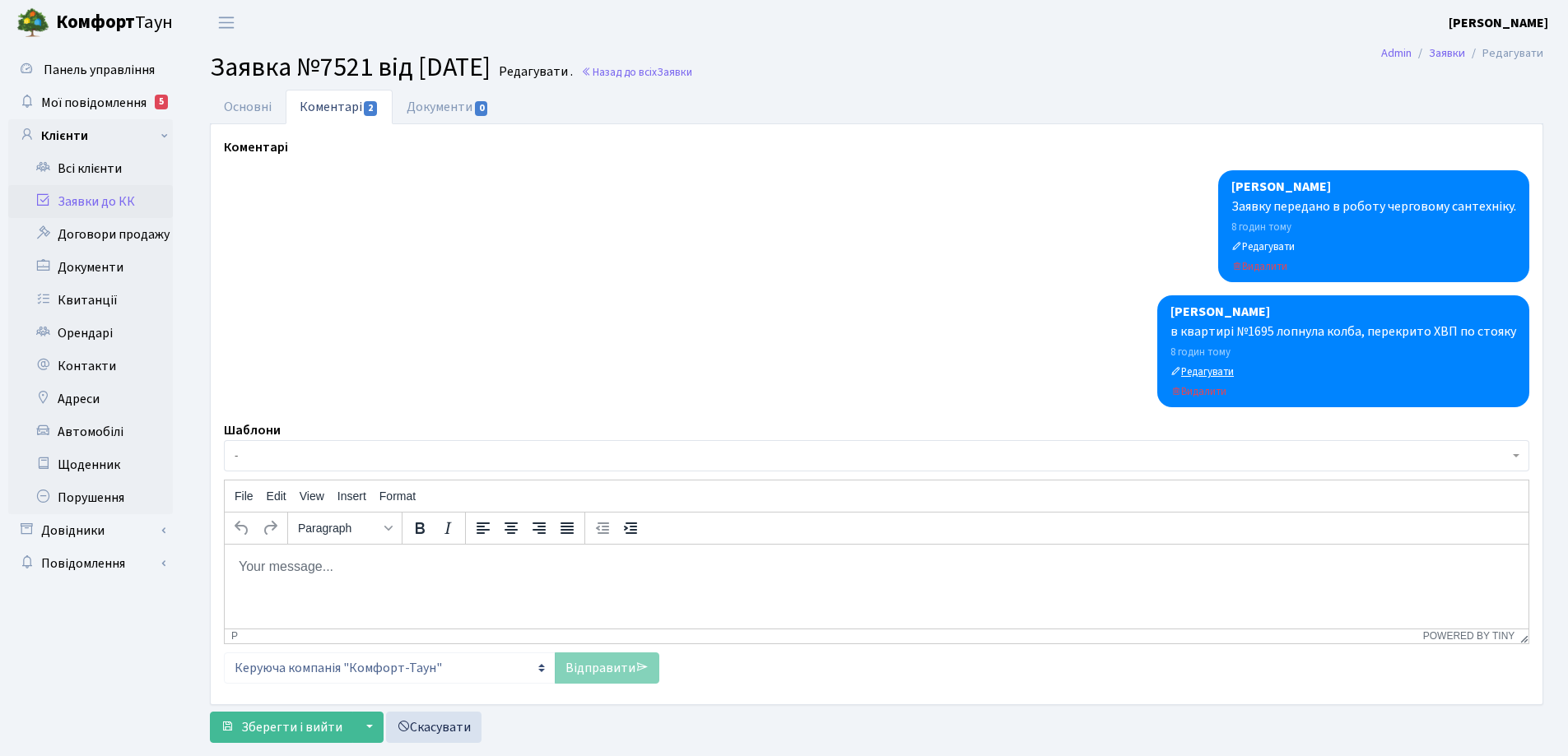
click at [1231, 371] on small "Редагувати" at bounding box center [1202, 371] width 63 height 15
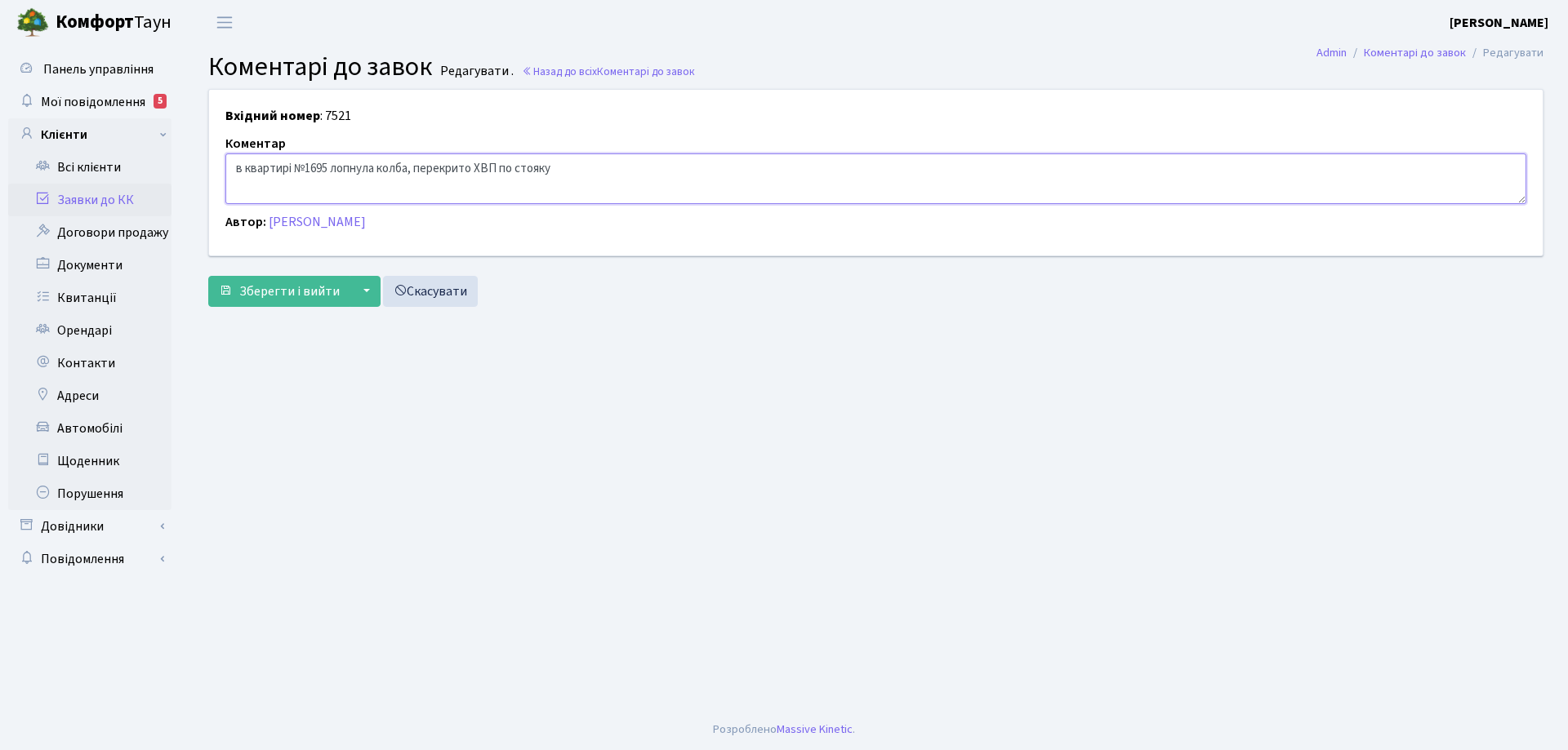
drag, startPoint x: 564, startPoint y: 166, endPoint x: 502, endPoint y: 172, distance: 62.3
click at [502, 172] on textarea "в квартирі №1695 лопнула колба, перекрито ХВП по стояку" at bounding box center [875, 179] width 1301 height 51
type textarea "в квартирі №1695 лопнула колба, перекрито ХВП в квартирі"
click at [316, 289] on span "Зберегти і вийти" at bounding box center [289, 291] width 100 height 18
click at [254, 293] on span "Зберегти і вийти" at bounding box center [289, 291] width 100 height 18
